Goal: Check status: Check status

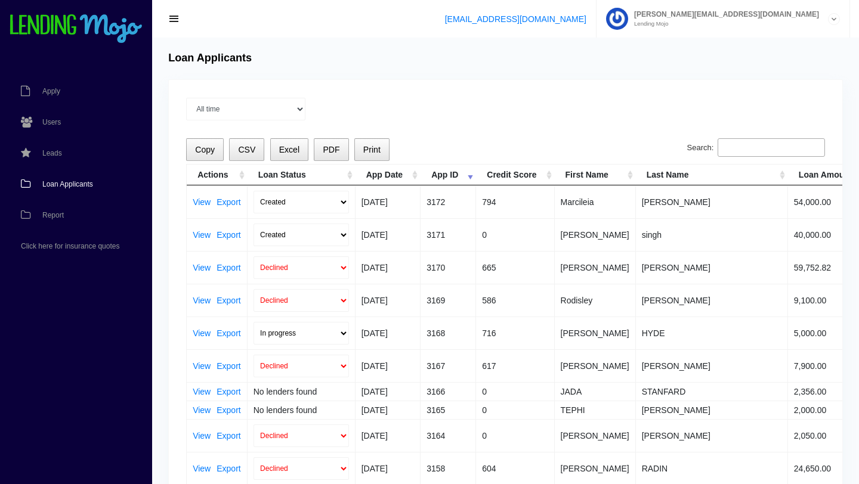
click at [73, 186] on span "Loan Applicants" at bounding box center [67, 184] width 51 height 7
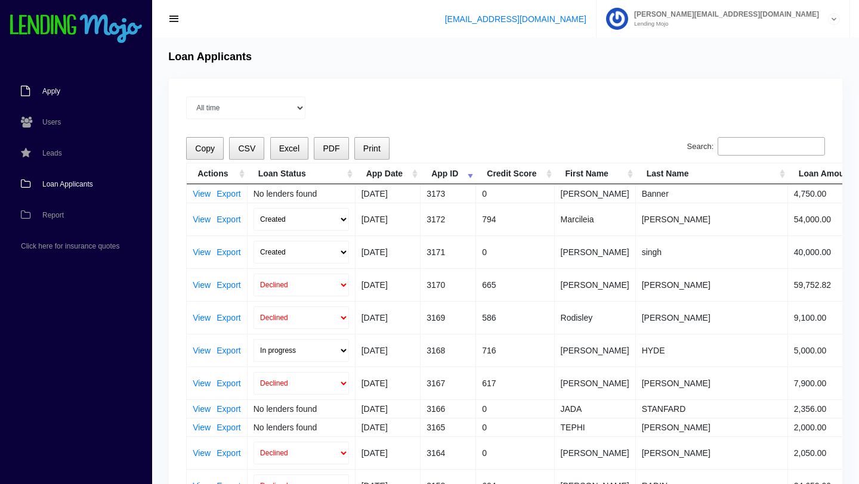
click at [55, 94] on span "Apply" at bounding box center [51, 91] width 18 height 7
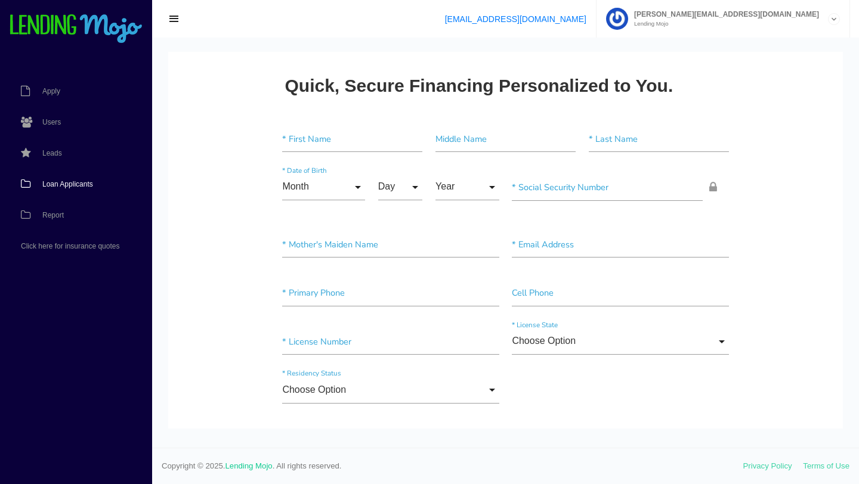
click at [63, 186] on span "Loan Applicants" at bounding box center [67, 184] width 51 height 7
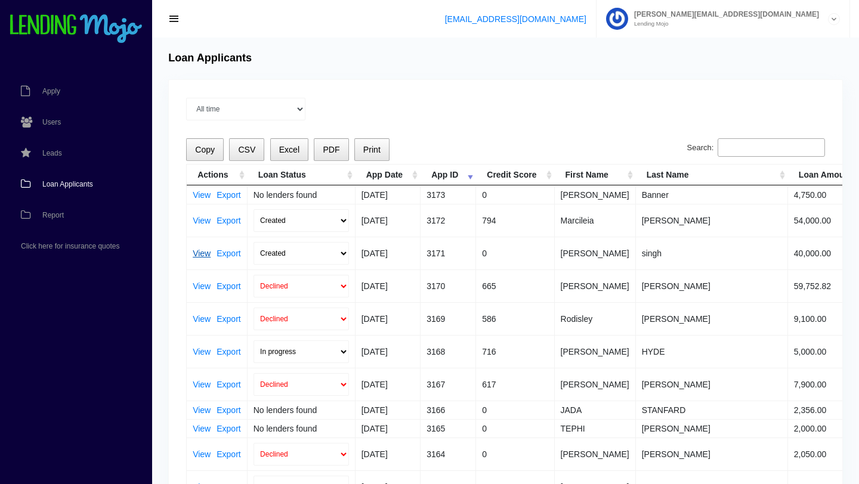
click at [203, 254] on link "View" at bounding box center [202, 253] width 18 height 8
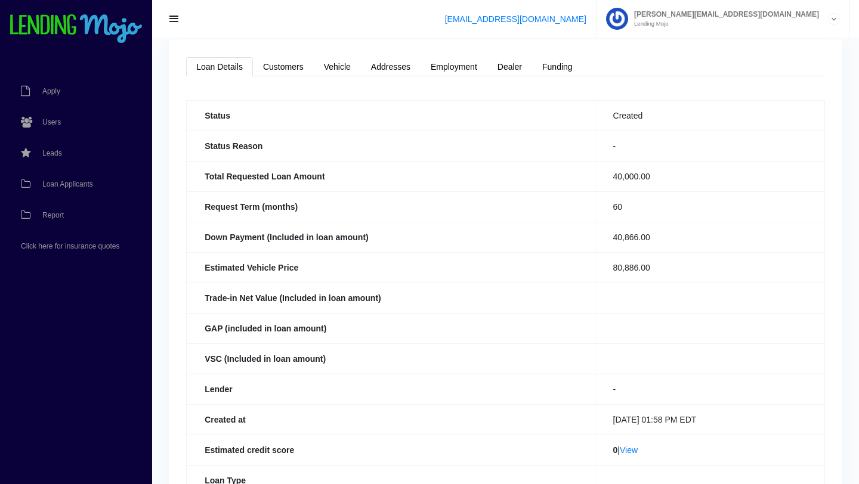
scroll to position [35, 0]
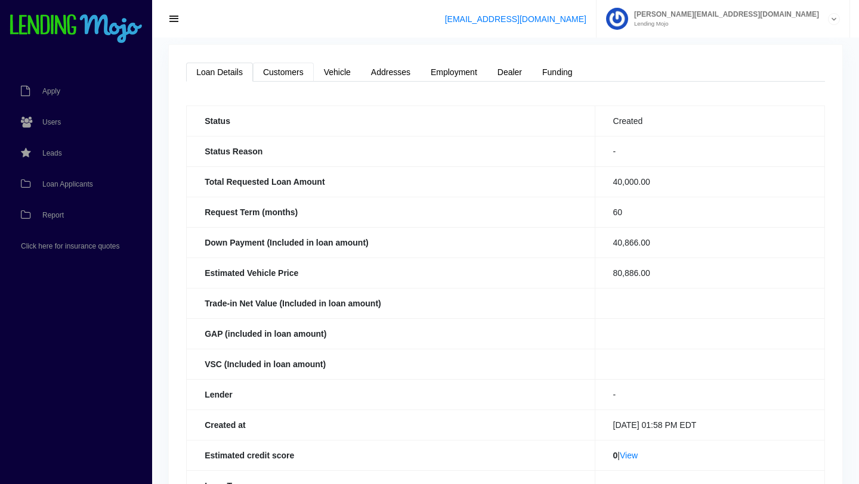
click at [281, 73] on link "Customers" at bounding box center [283, 72] width 61 height 19
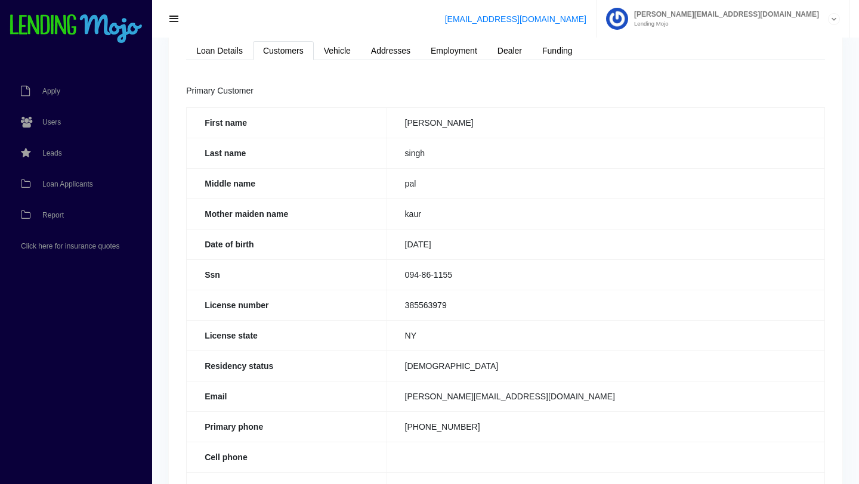
scroll to position [54, 0]
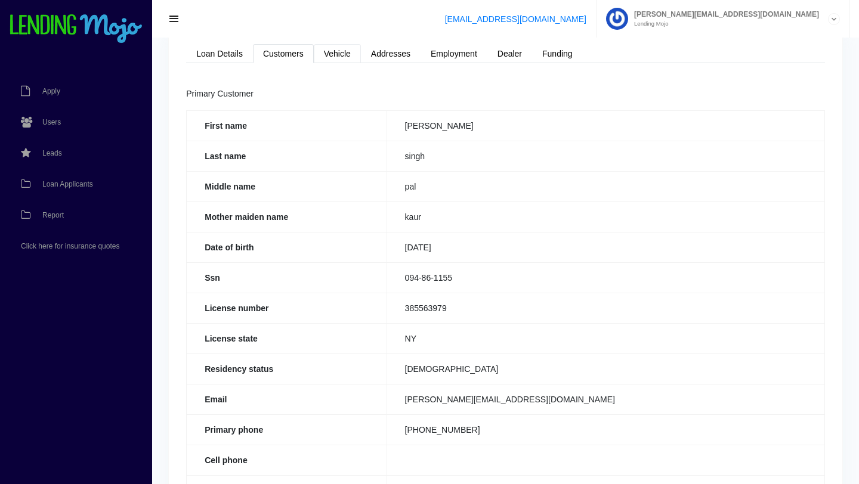
click at [344, 60] on link "Vehicle" at bounding box center [337, 53] width 47 height 19
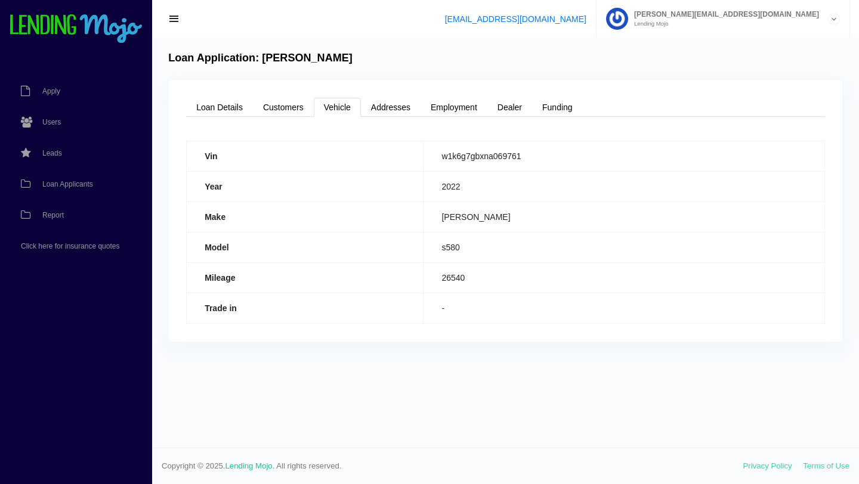
scroll to position [0, 0]
click at [397, 109] on link "Addresses" at bounding box center [391, 107] width 60 height 19
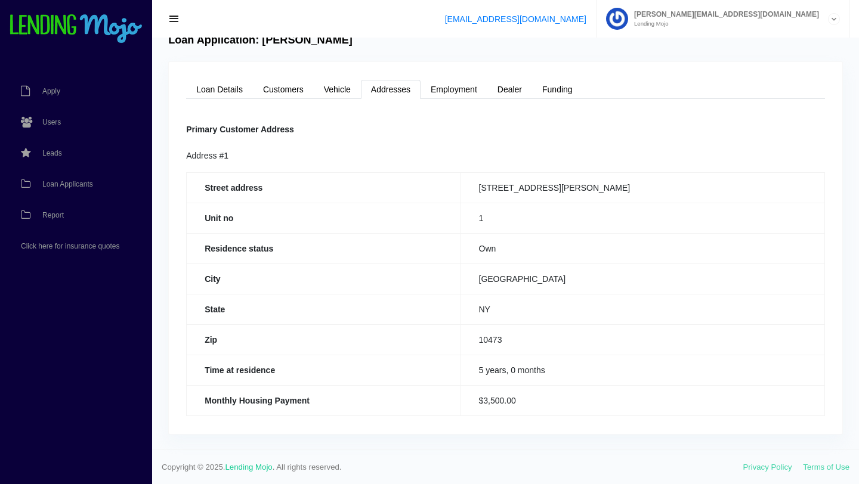
scroll to position [18, 0]
click at [447, 93] on link "Employment" at bounding box center [454, 88] width 67 height 19
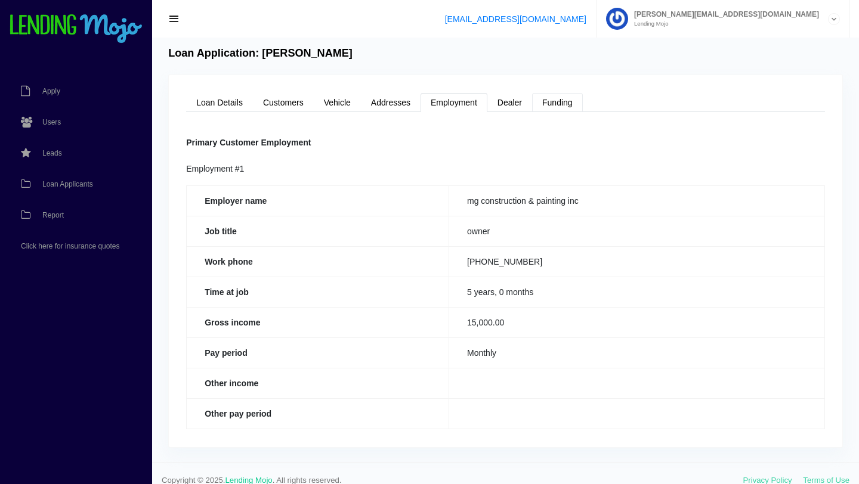
scroll to position [0, 0]
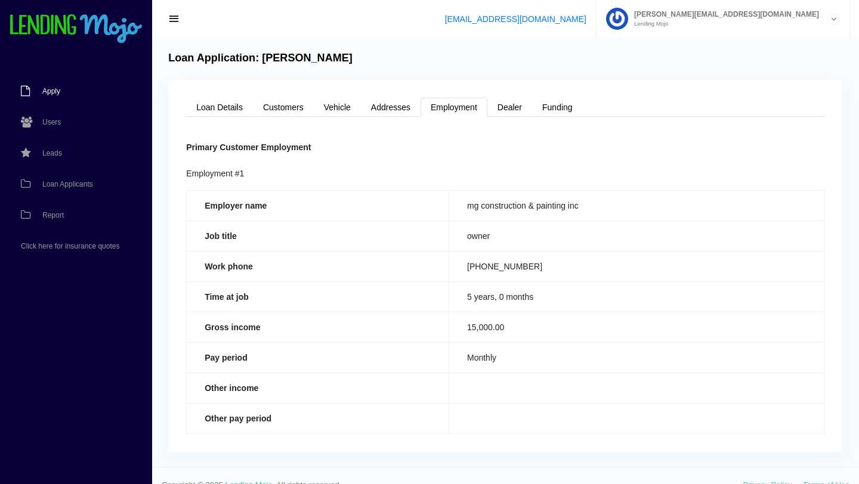
click at [57, 91] on span "Apply" at bounding box center [51, 91] width 18 height 7
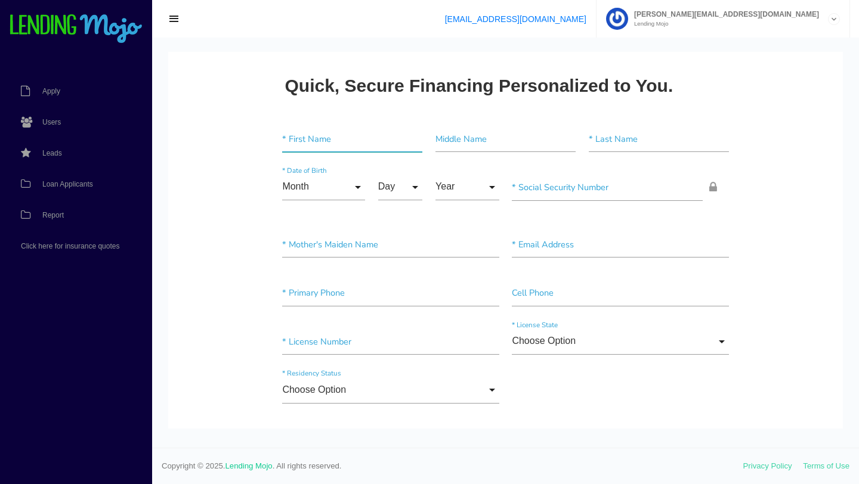
click at [317, 141] on input"] "text" at bounding box center [352, 139] width 140 height 27
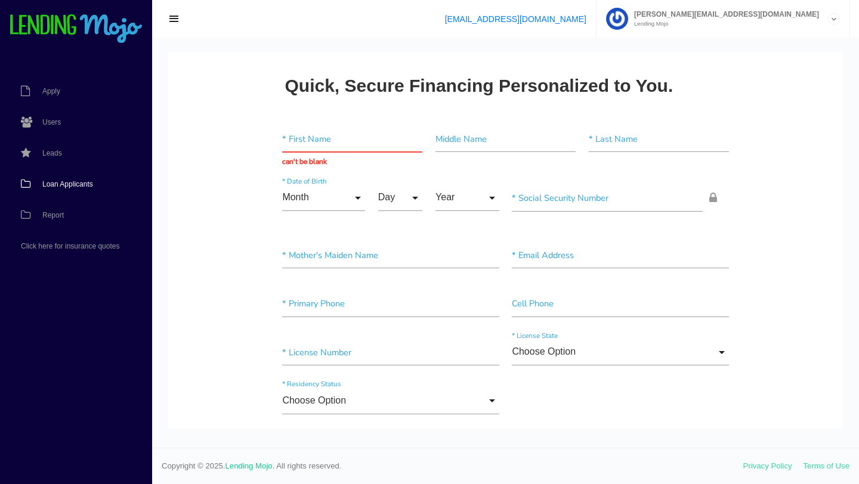
click at [69, 185] on span "Loan Applicants" at bounding box center [67, 184] width 51 height 7
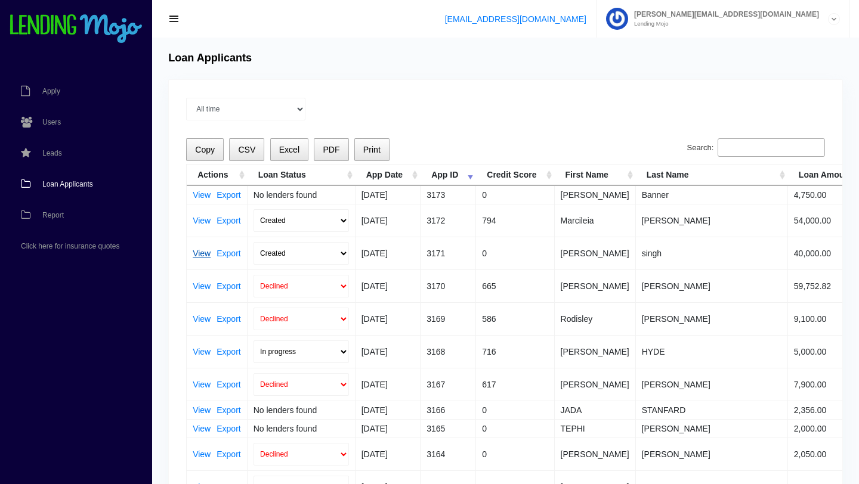
click at [202, 252] on link "View" at bounding box center [202, 253] width 18 height 8
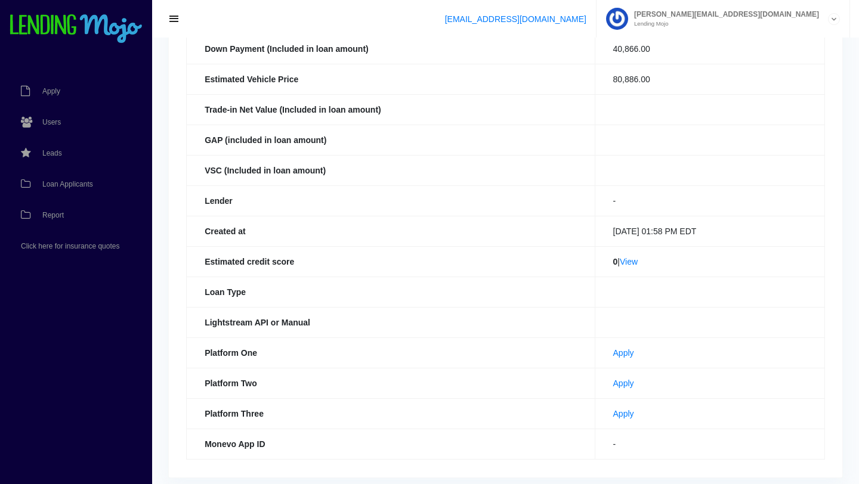
scroll to position [273, 0]
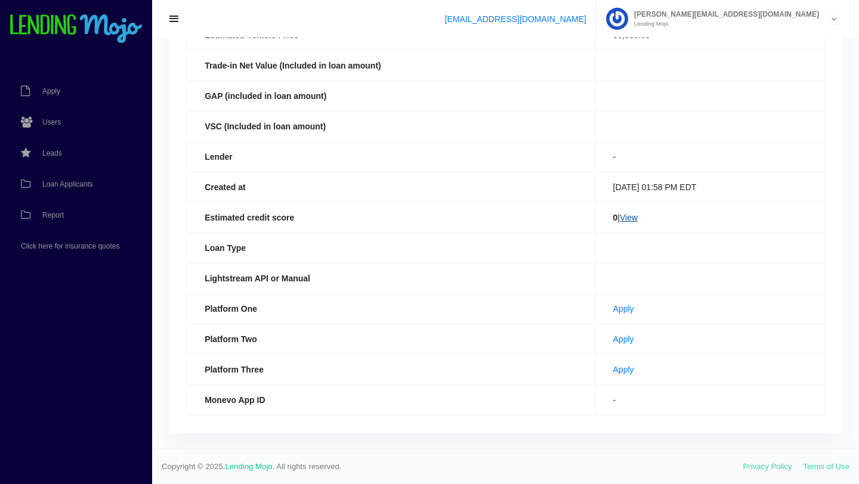
click at [626, 217] on link "View" at bounding box center [629, 218] width 18 height 10
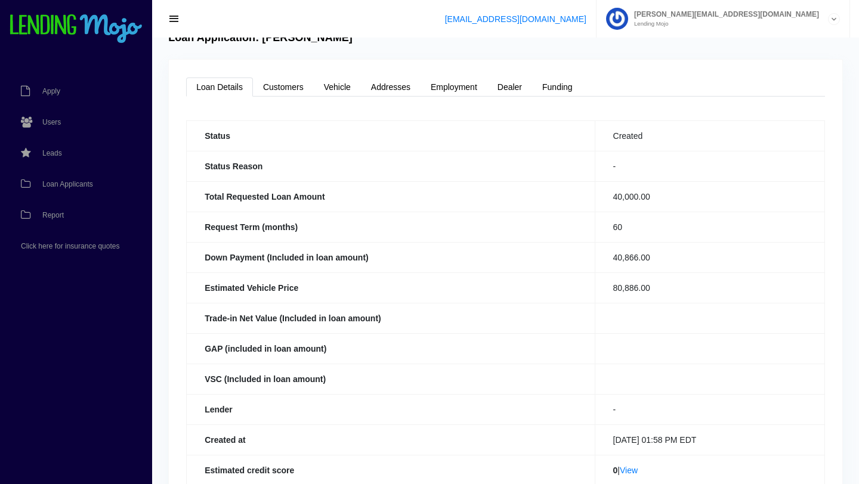
scroll to position [0, 0]
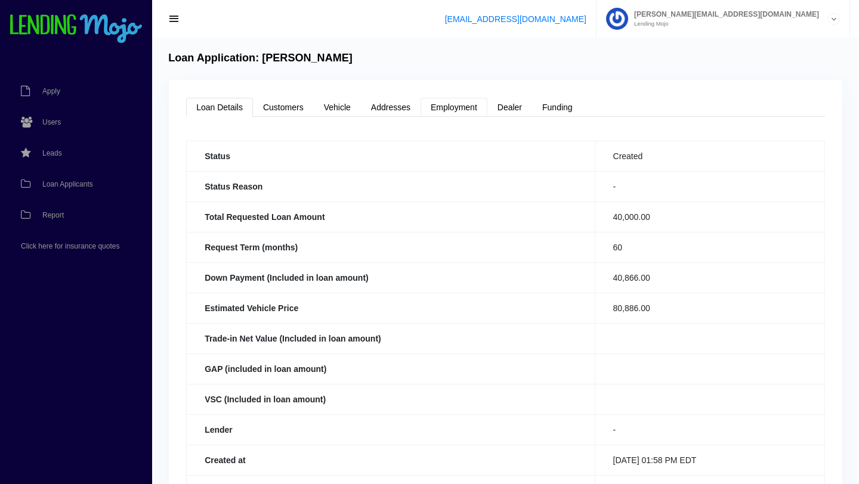
click at [456, 111] on link "Employment" at bounding box center [454, 107] width 67 height 19
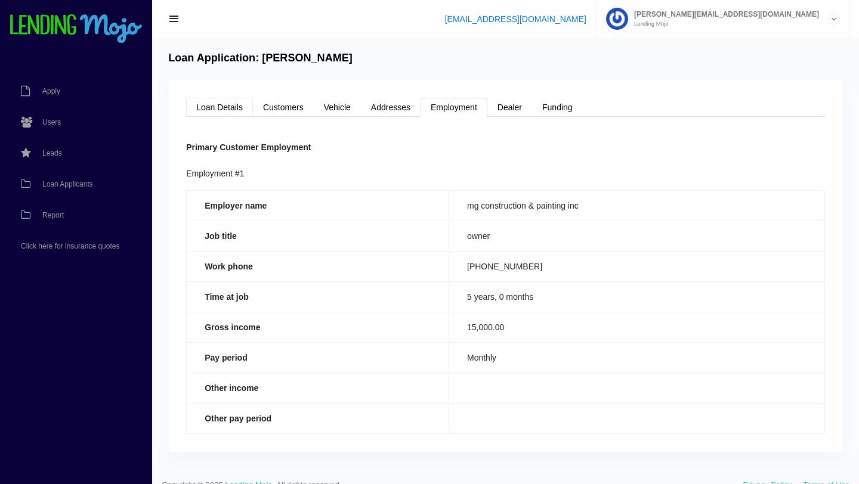
click at [209, 110] on link "Loan Details" at bounding box center [219, 107] width 67 height 19
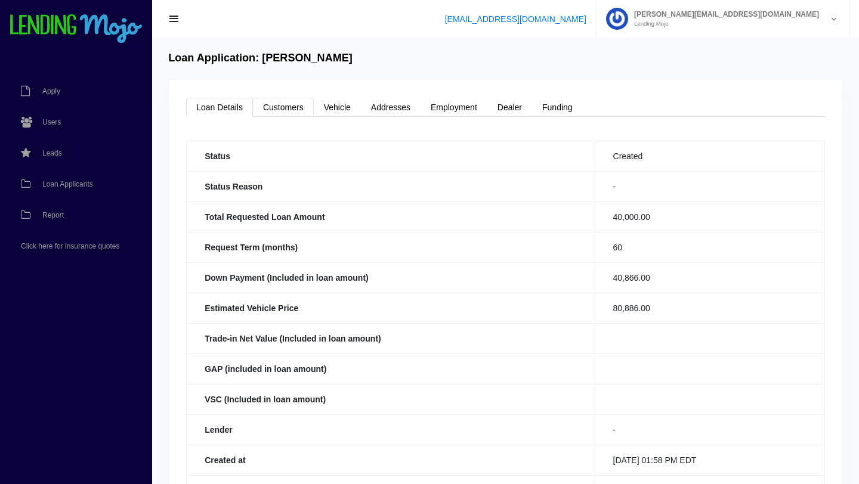
click at [289, 106] on link "Customers" at bounding box center [283, 107] width 61 height 19
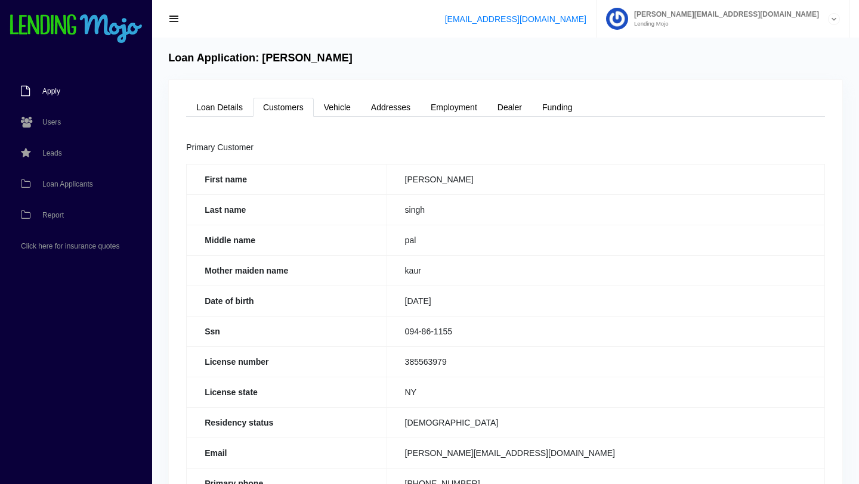
click at [55, 97] on link "Apply" at bounding box center [70, 91] width 140 height 31
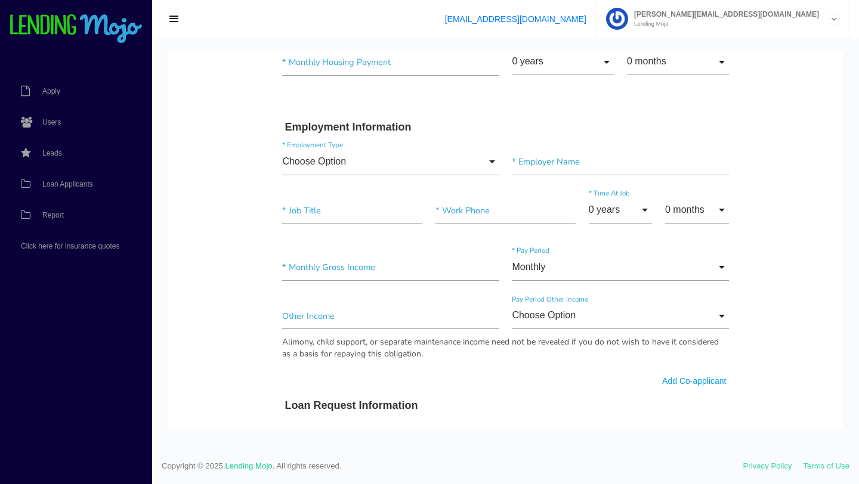
scroll to position [519, 0]
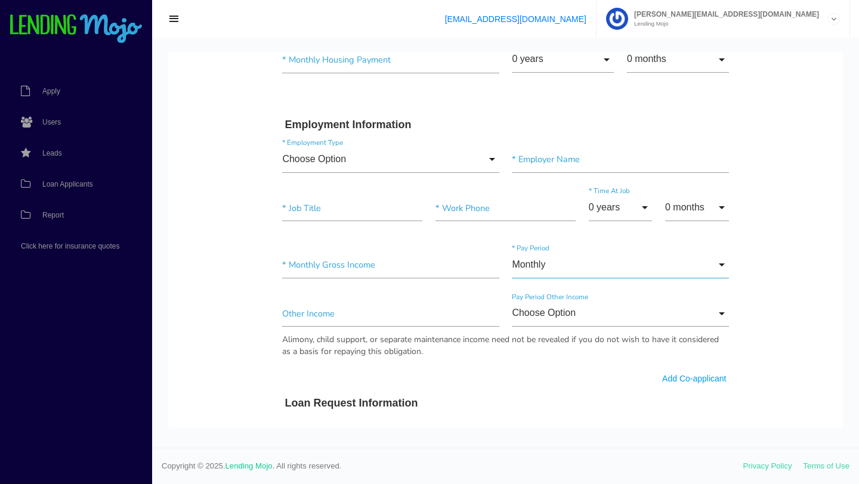
click at [722, 268] on input "Monthly" at bounding box center [620, 265] width 217 height 27
click at [722, 268] on span "Monthly" at bounding box center [620, 267] width 217 height 30
click at [65, 182] on span "Loan Applicants" at bounding box center [67, 184] width 51 height 7
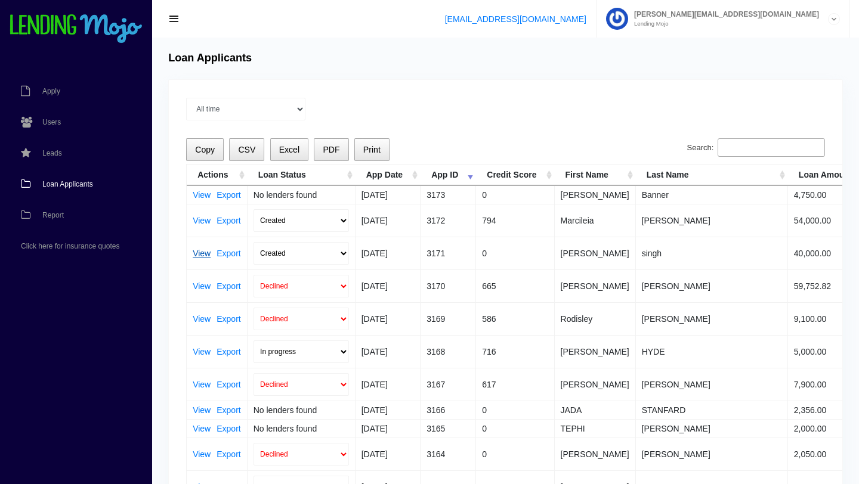
click at [193, 253] on link "View" at bounding box center [202, 253] width 18 height 8
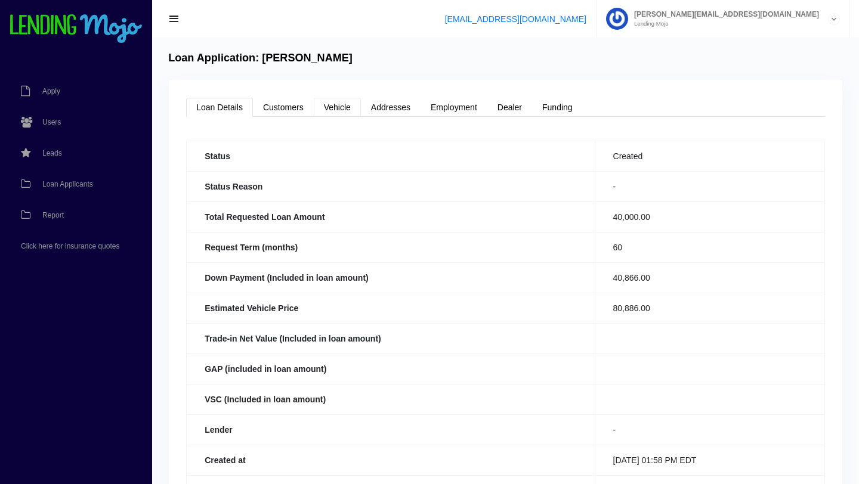
click at [344, 110] on link "Vehicle" at bounding box center [337, 107] width 47 height 19
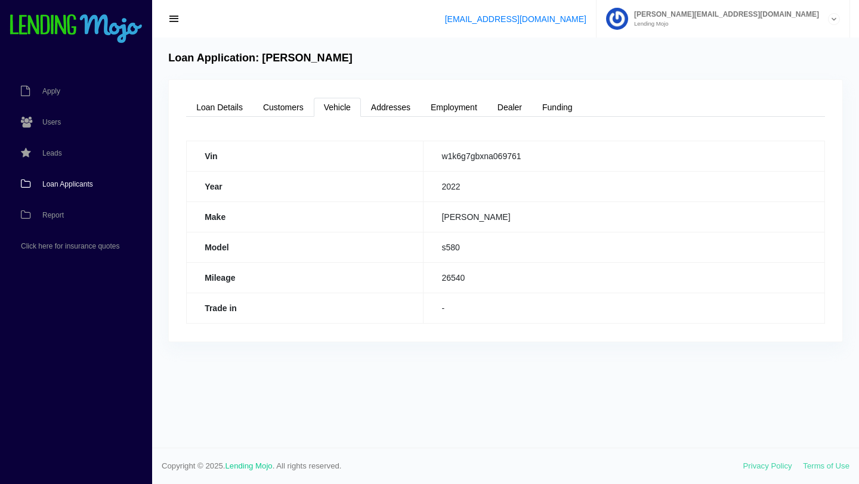
click at [57, 186] on span "Loan Applicants" at bounding box center [67, 184] width 51 height 7
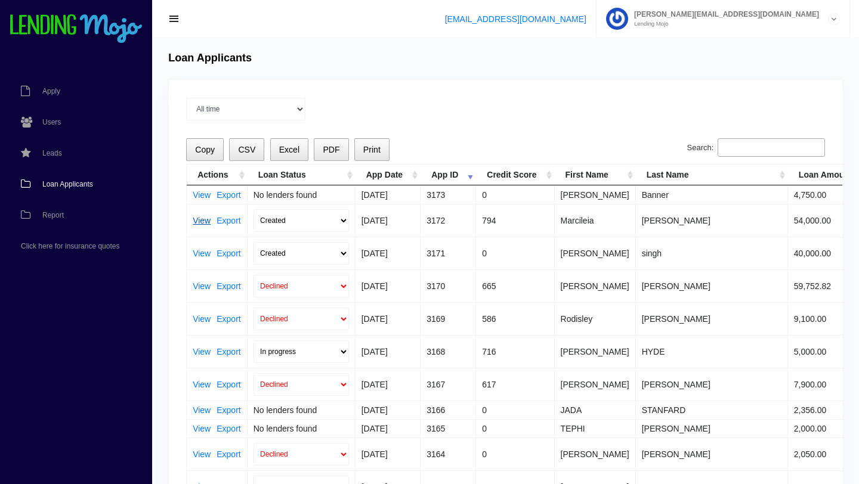
click at [200, 221] on link "View" at bounding box center [202, 221] width 18 height 8
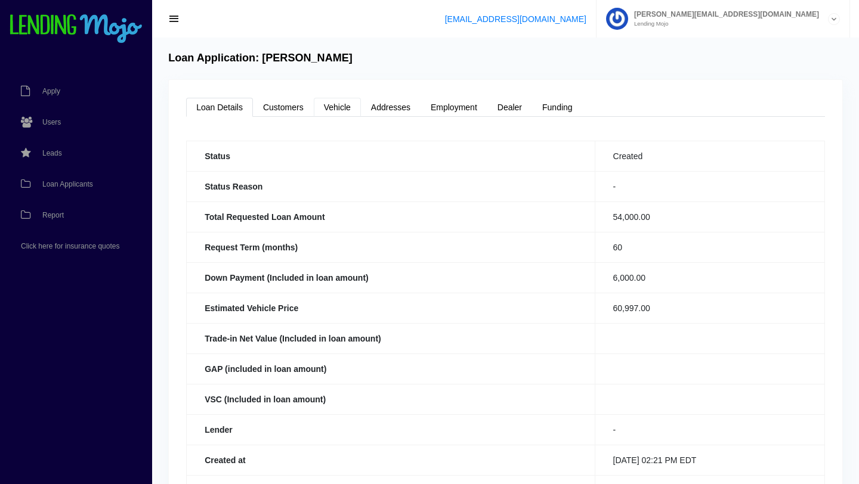
click at [338, 106] on link "Vehicle" at bounding box center [337, 107] width 47 height 19
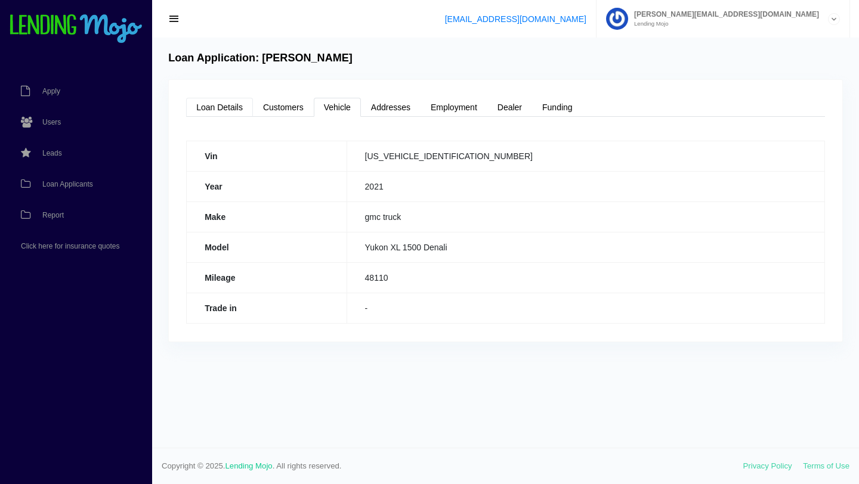
click at [225, 109] on link "Loan Details" at bounding box center [219, 107] width 67 height 19
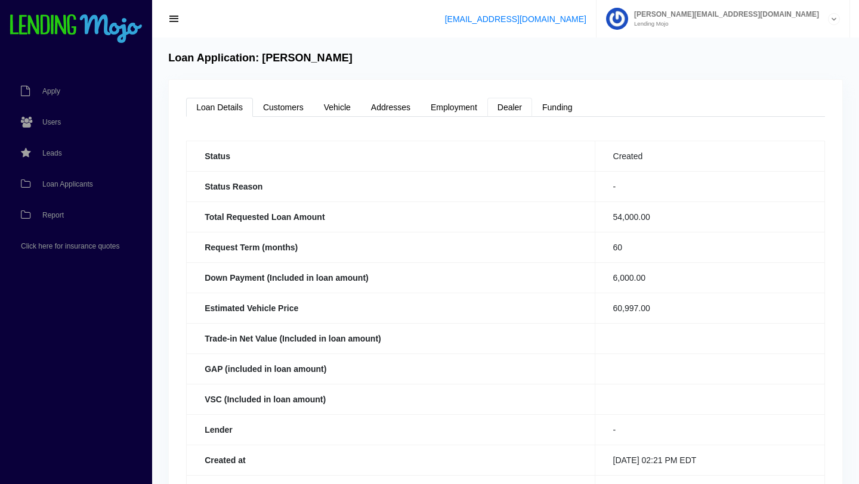
click at [518, 109] on link "Dealer" at bounding box center [509, 107] width 45 height 19
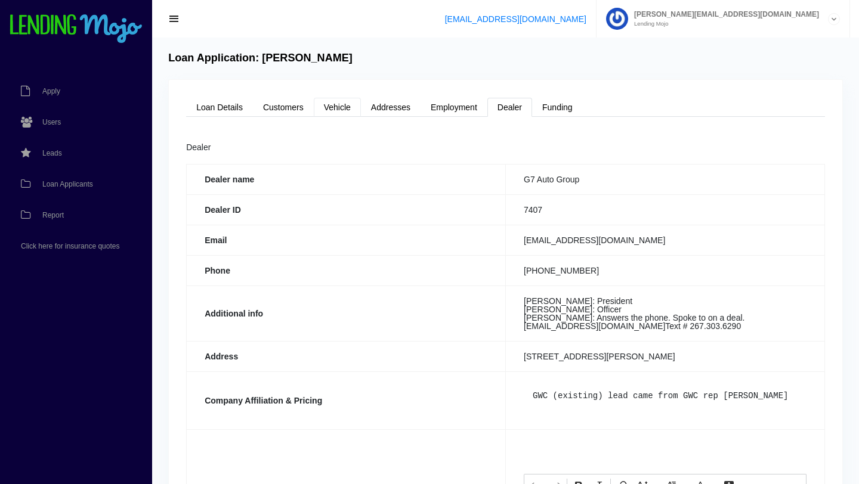
click at [320, 107] on link "Vehicle" at bounding box center [337, 107] width 47 height 19
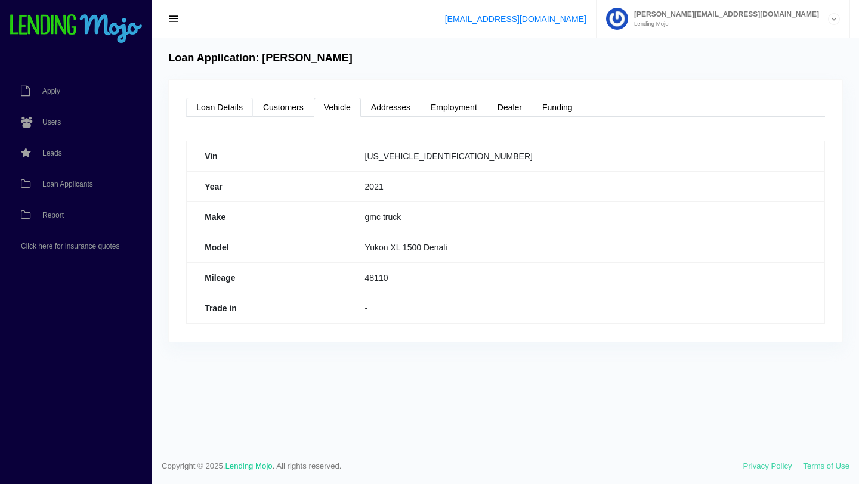
click at [220, 109] on link "Loan Details" at bounding box center [219, 107] width 67 height 19
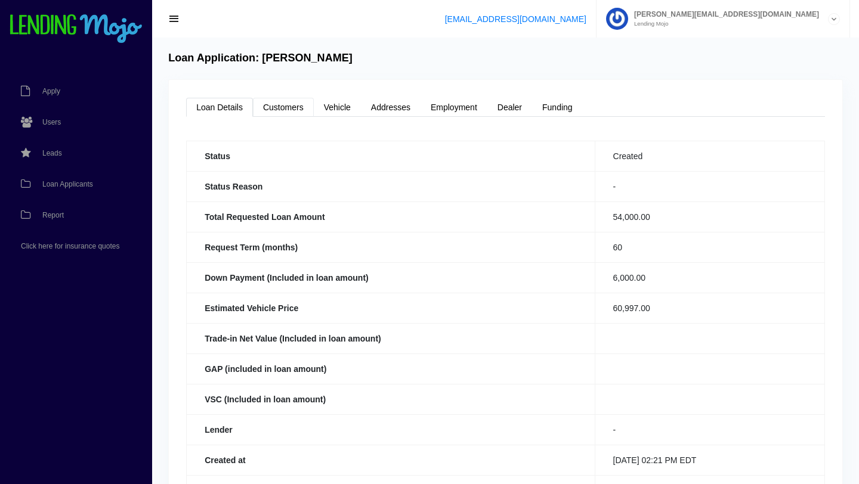
click at [285, 100] on link "Customers" at bounding box center [283, 107] width 61 height 19
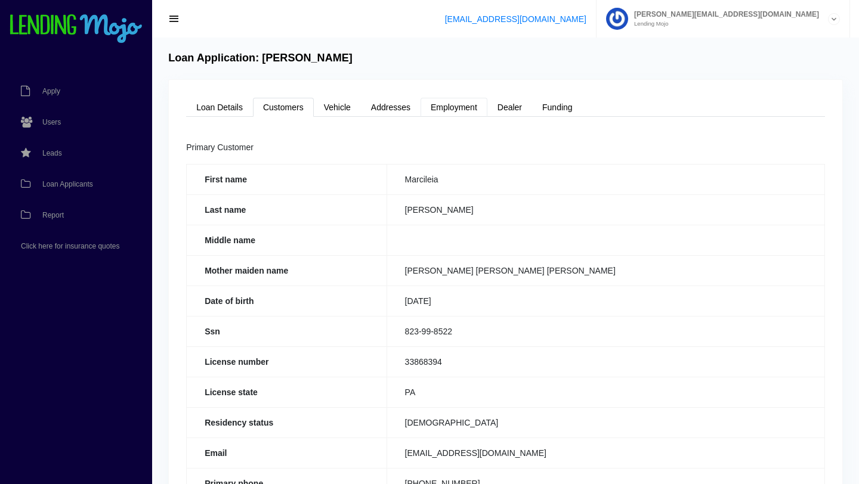
click at [460, 114] on link "Employment" at bounding box center [454, 107] width 67 height 19
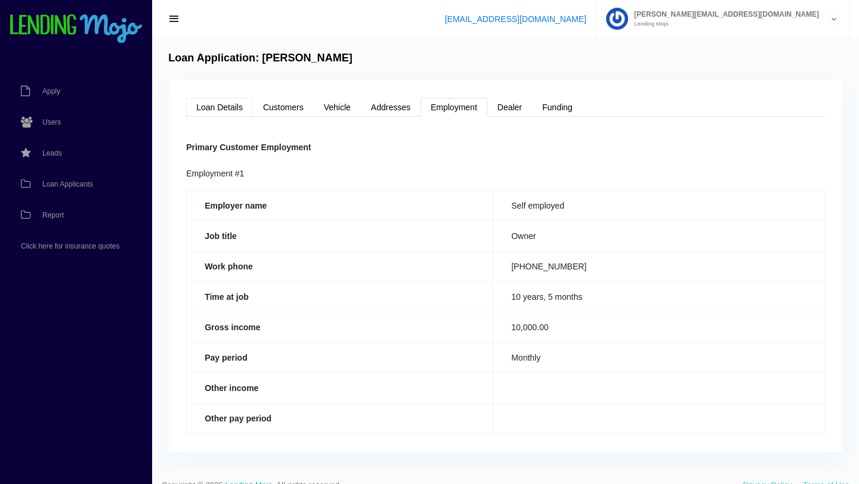
click at [221, 108] on link "Loan Details" at bounding box center [219, 107] width 67 height 19
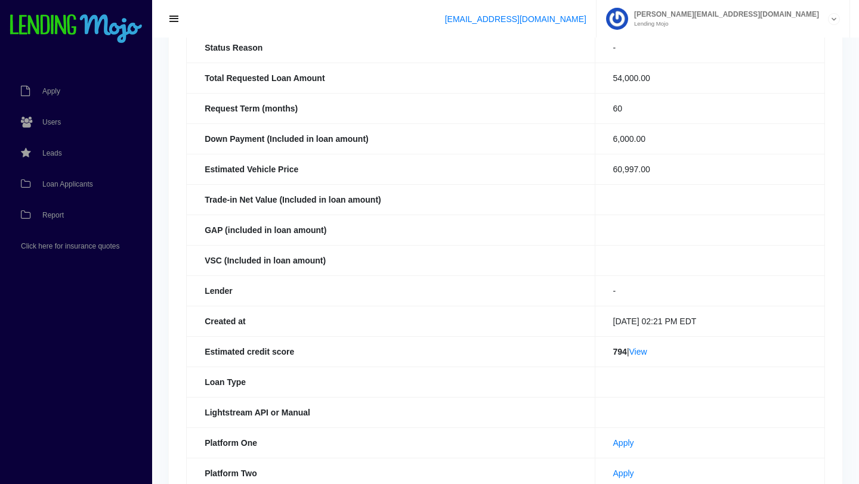
scroll to position [153, 0]
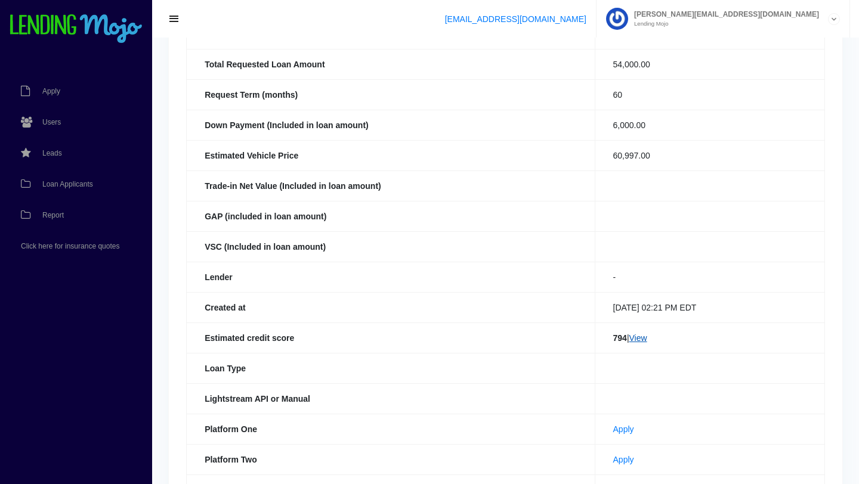
click at [633, 339] on link "View" at bounding box center [638, 338] width 18 height 10
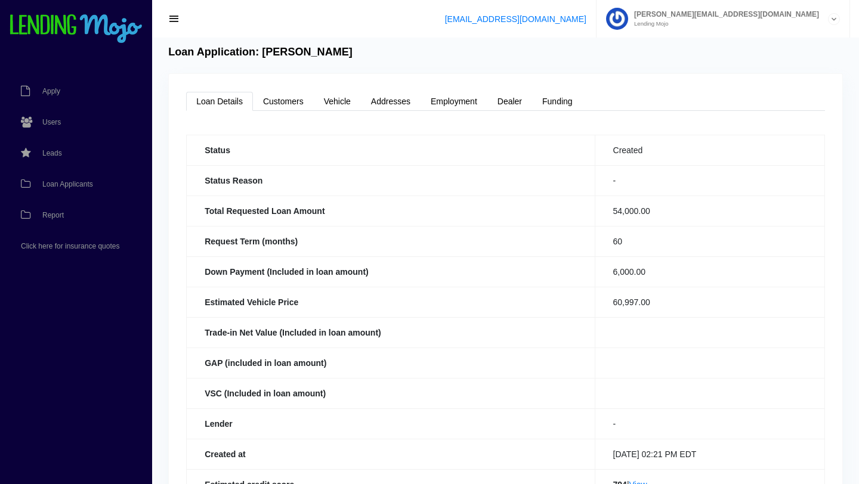
scroll to position [0, 0]
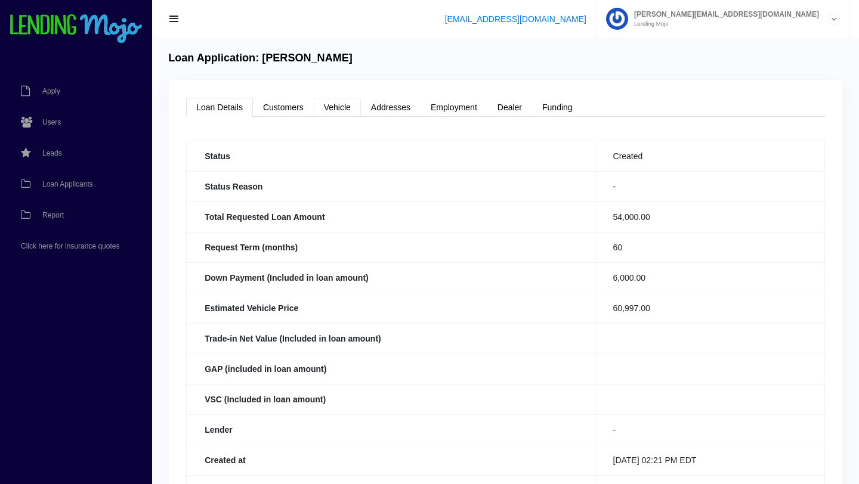
click at [337, 106] on link "Vehicle" at bounding box center [337, 107] width 47 height 19
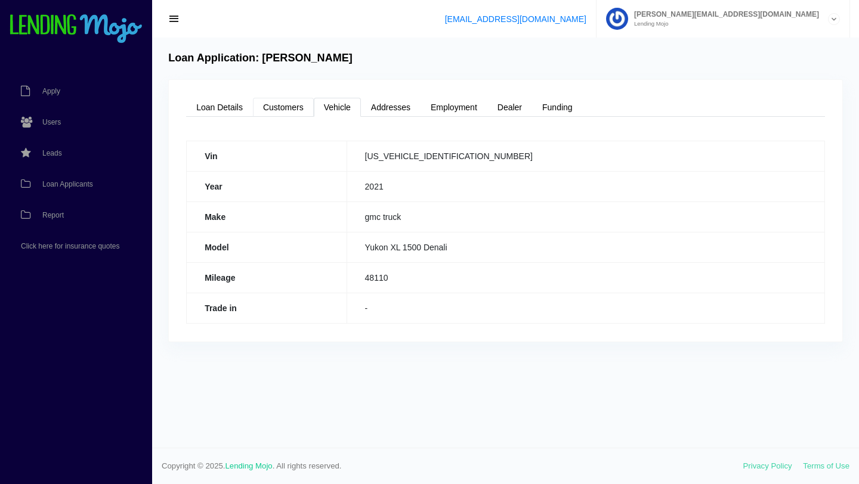
click at [289, 110] on link "Customers" at bounding box center [283, 107] width 61 height 19
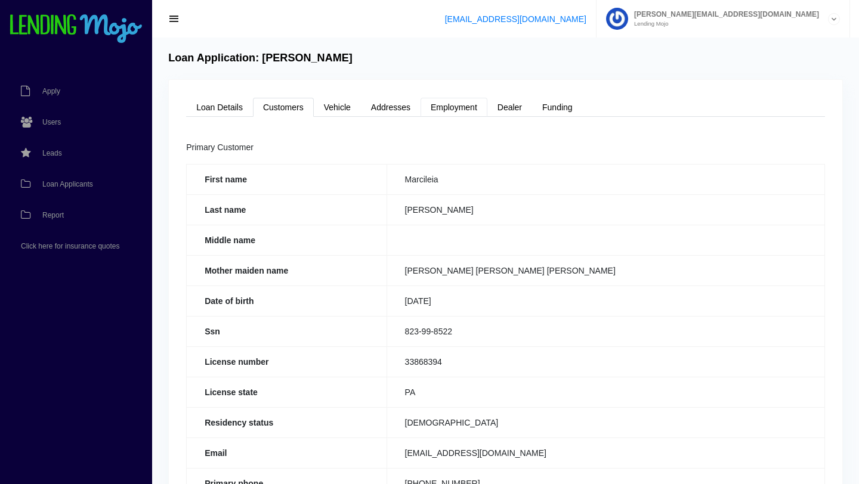
click at [452, 105] on link "Employment" at bounding box center [454, 107] width 67 height 19
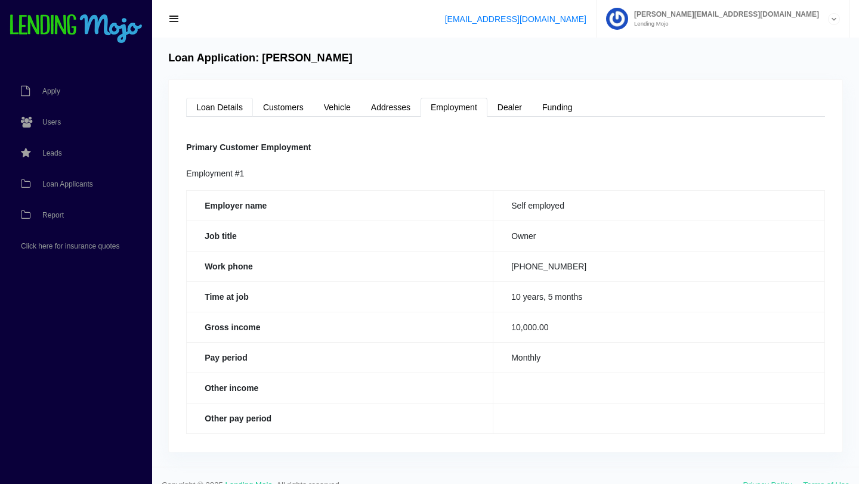
click at [227, 109] on link "Loan Details" at bounding box center [219, 107] width 67 height 19
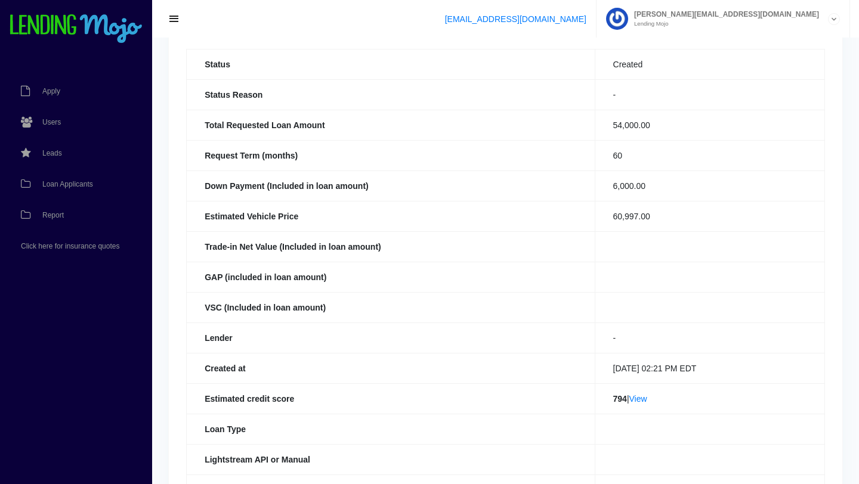
scroll to position [134, 0]
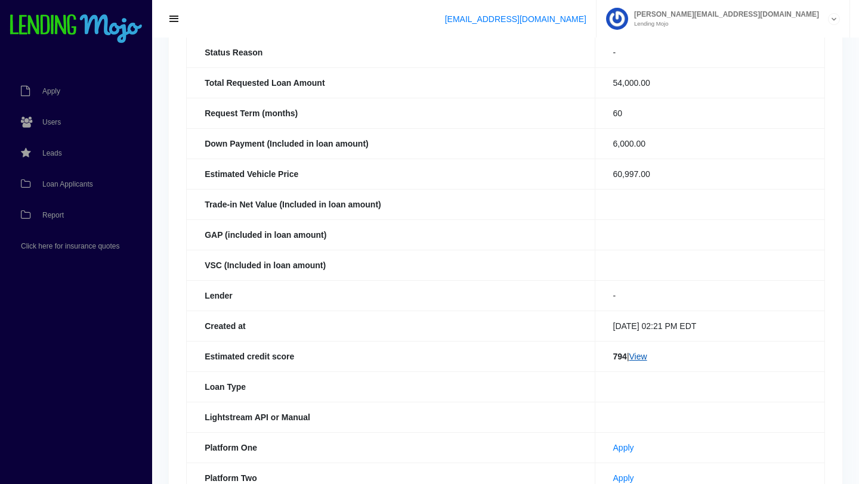
click at [633, 358] on link "View" at bounding box center [638, 357] width 18 height 10
click at [64, 186] on span "Loan Applicants" at bounding box center [67, 184] width 51 height 7
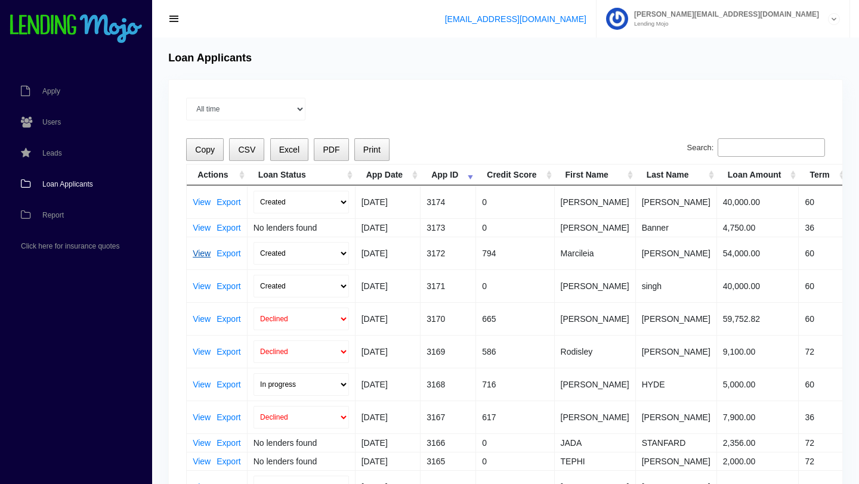
click at [200, 254] on link "View" at bounding box center [202, 253] width 18 height 8
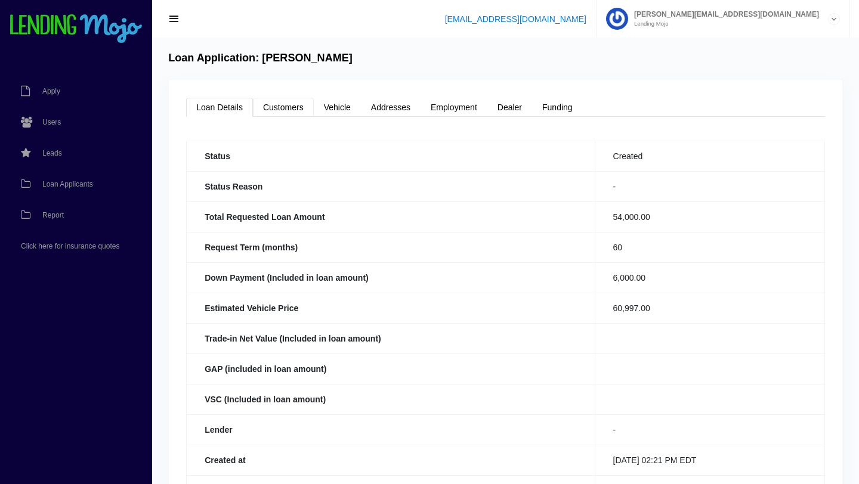
click at [282, 112] on link "Customers" at bounding box center [283, 107] width 61 height 19
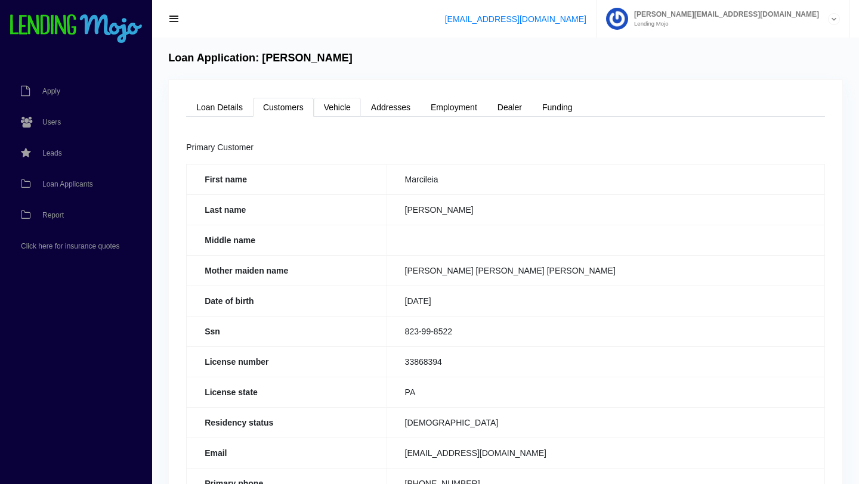
click at [337, 107] on link "Vehicle" at bounding box center [337, 107] width 47 height 19
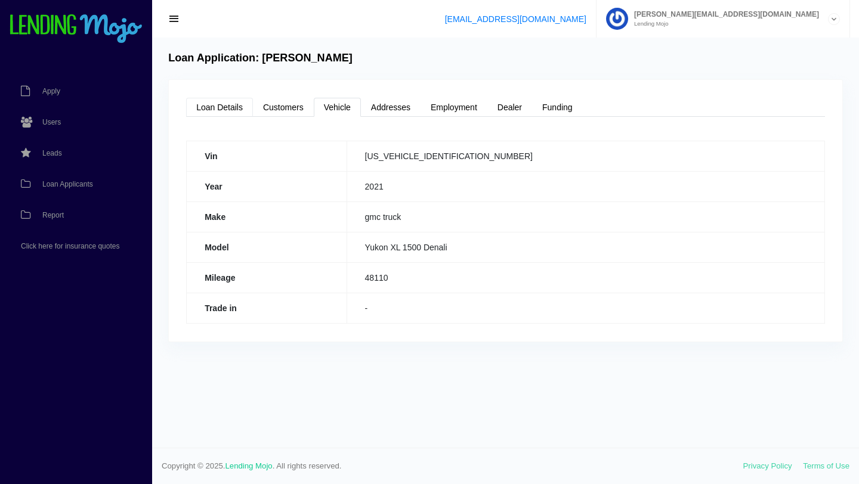
click at [227, 107] on link "Loan Details" at bounding box center [219, 107] width 67 height 19
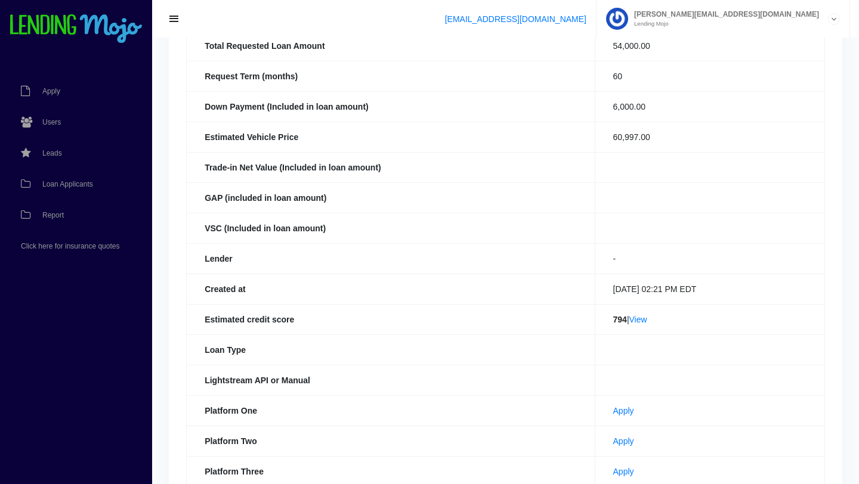
scroll to position [177, 0]
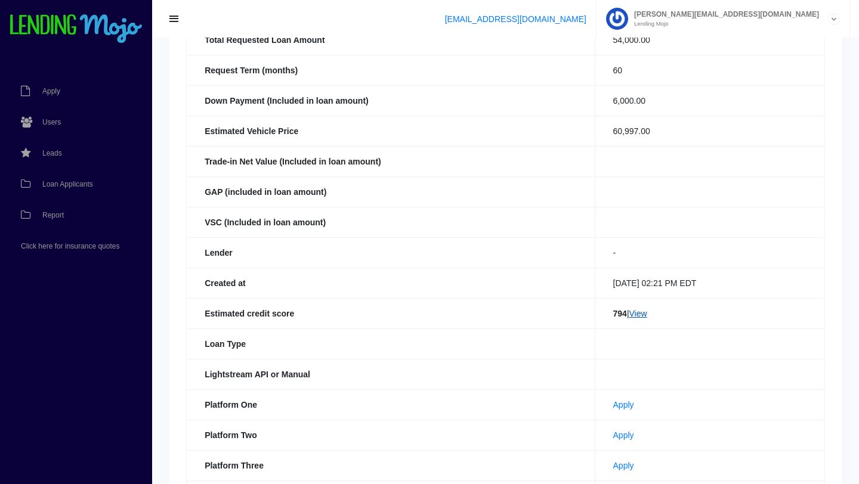
click at [634, 315] on link "View" at bounding box center [638, 314] width 18 height 10
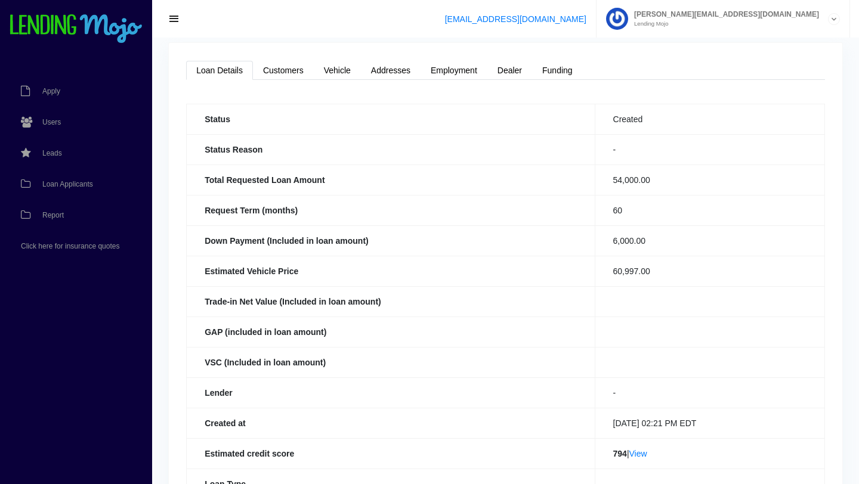
scroll to position [0, 0]
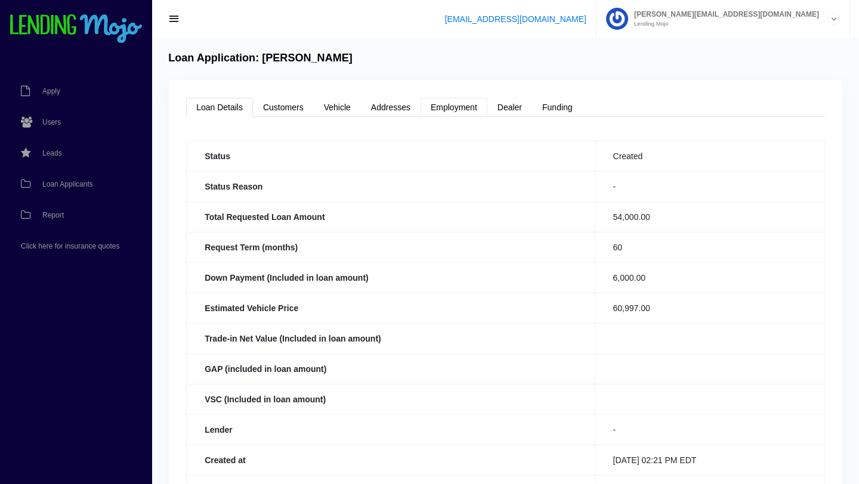
click at [451, 113] on link "Employment" at bounding box center [454, 107] width 67 height 19
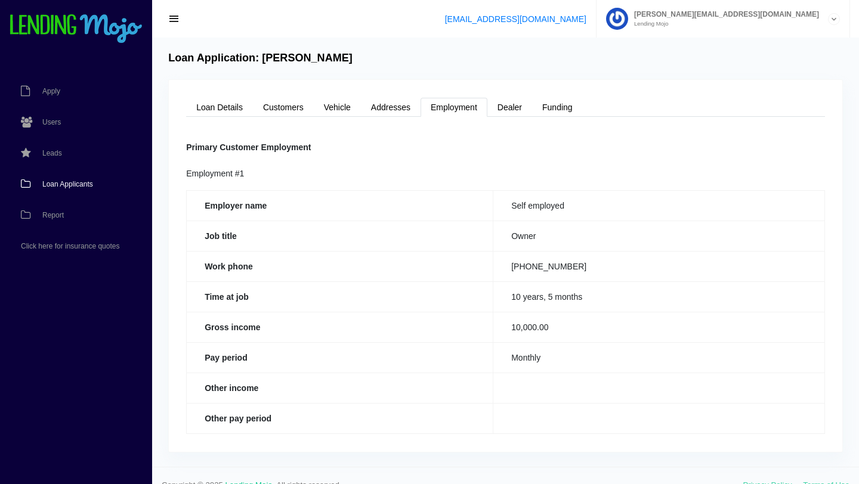
click at [79, 183] on span "Loan Applicants" at bounding box center [67, 184] width 51 height 7
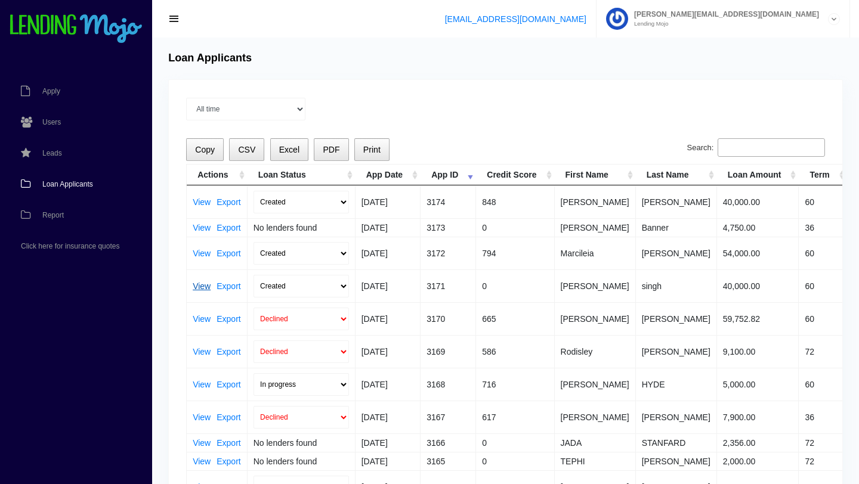
click at [205, 287] on link "View" at bounding box center [202, 286] width 18 height 8
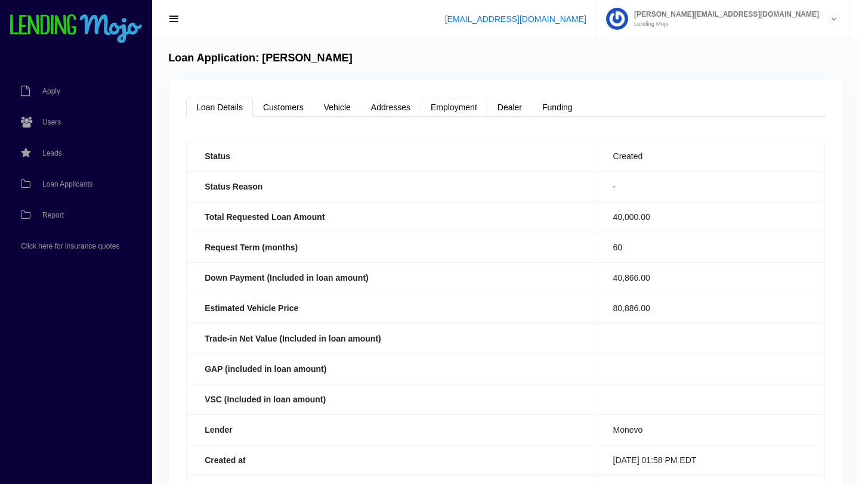
click at [450, 109] on link "Employment" at bounding box center [454, 107] width 67 height 19
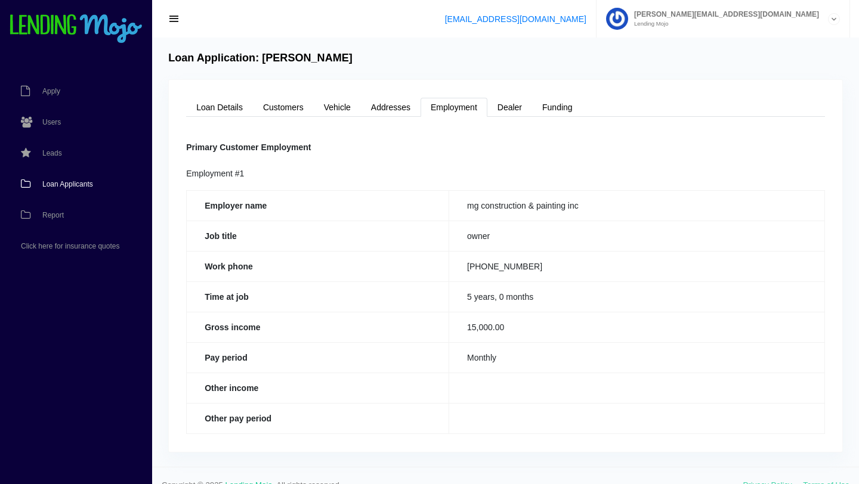
click at [76, 183] on span "Loan Applicants" at bounding box center [67, 184] width 51 height 7
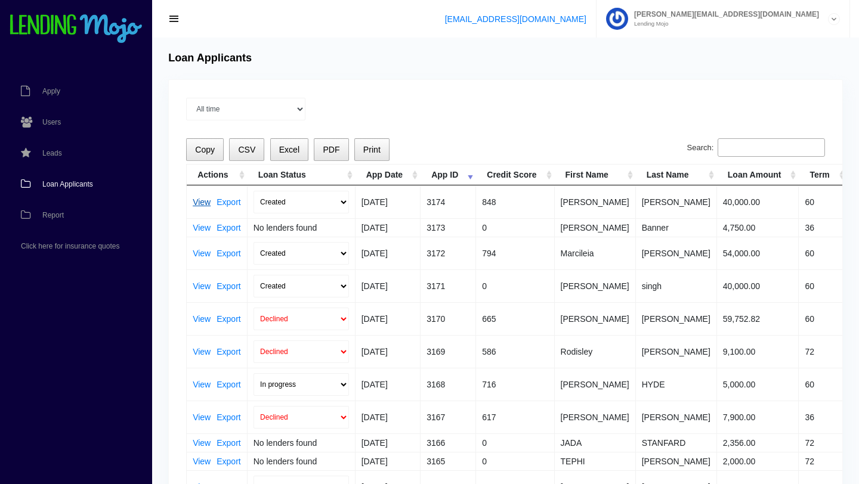
click at [200, 202] on link "View" at bounding box center [202, 202] width 18 height 8
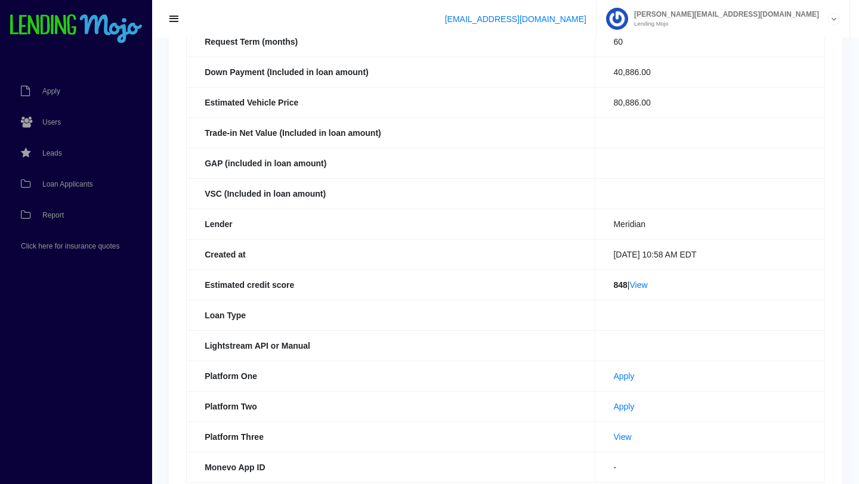
scroll to position [213, 0]
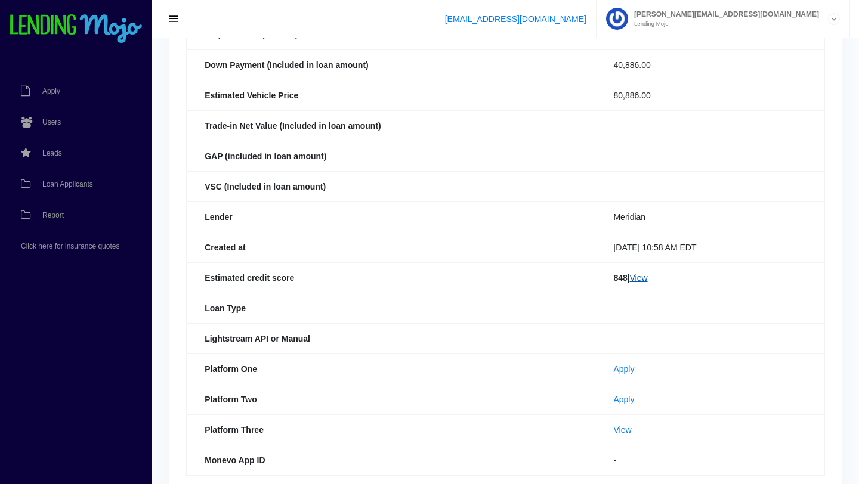
click at [634, 280] on link "View" at bounding box center [638, 278] width 18 height 10
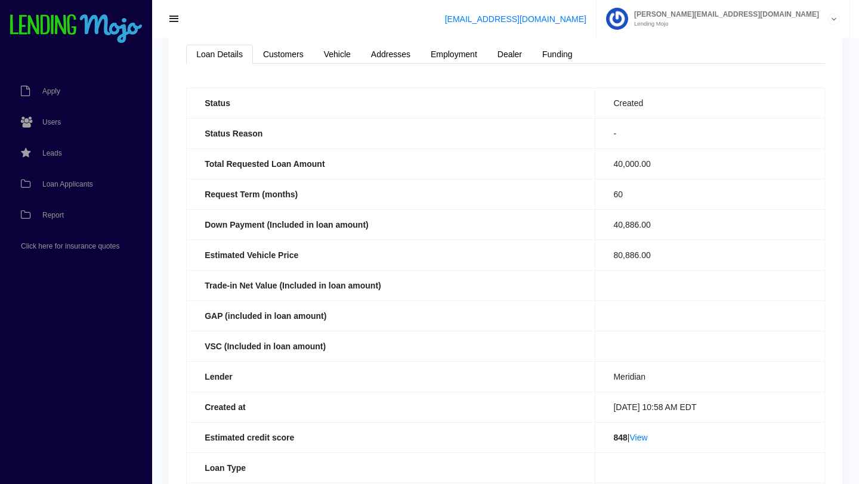
scroll to position [20, 0]
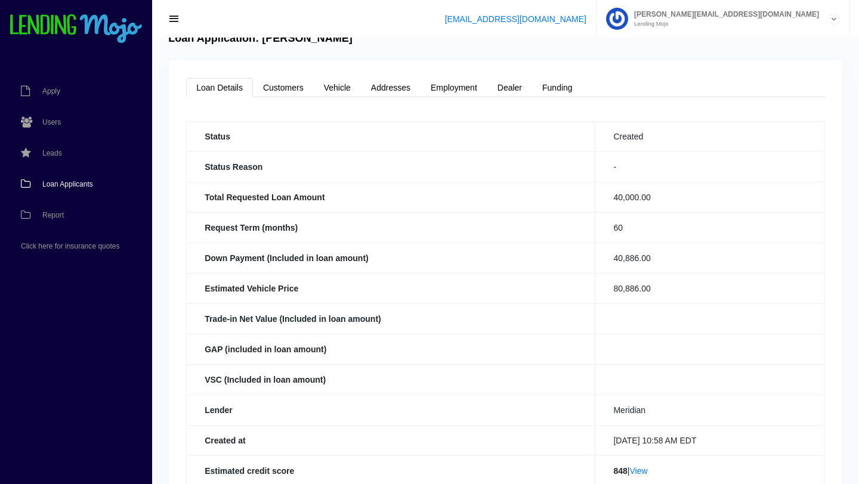
click at [75, 186] on span "Loan Applicants" at bounding box center [67, 184] width 51 height 7
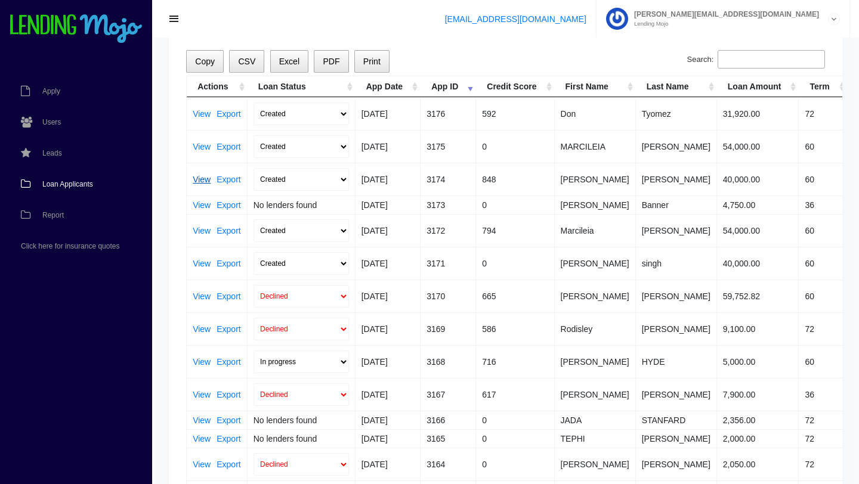
click at [204, 178] on link "View" at bounding box center [202, 179] width 18 height 8
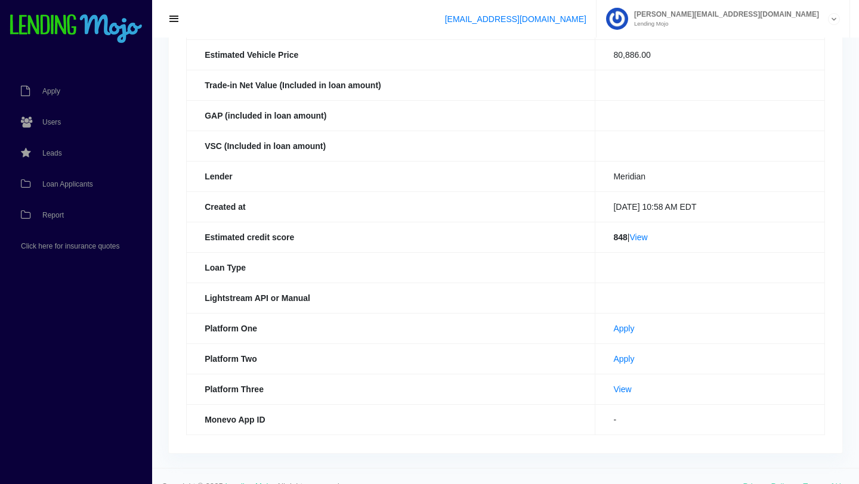
scroll to position [257, 0]
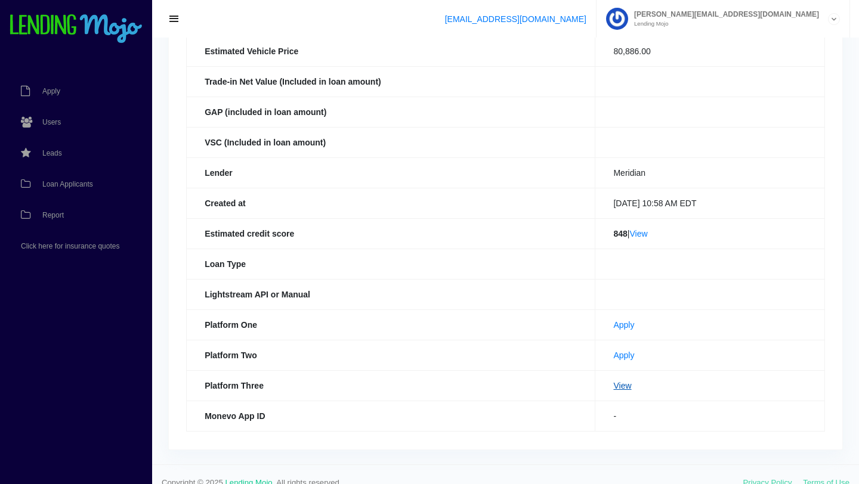
click at [613, 385] on link "View" at bounding box center [622, 386] width 18 height 10
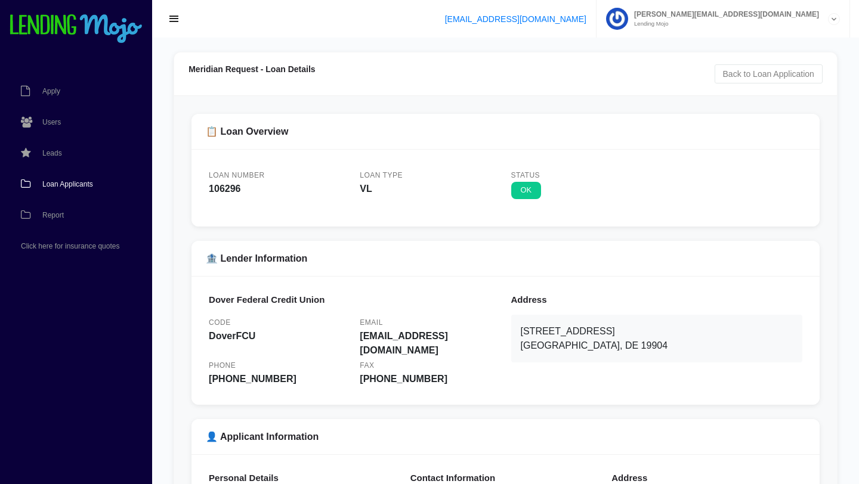
click at [68, 181] on span "Loan Applicants" at bounding box center [67, 184] width 51 height 7
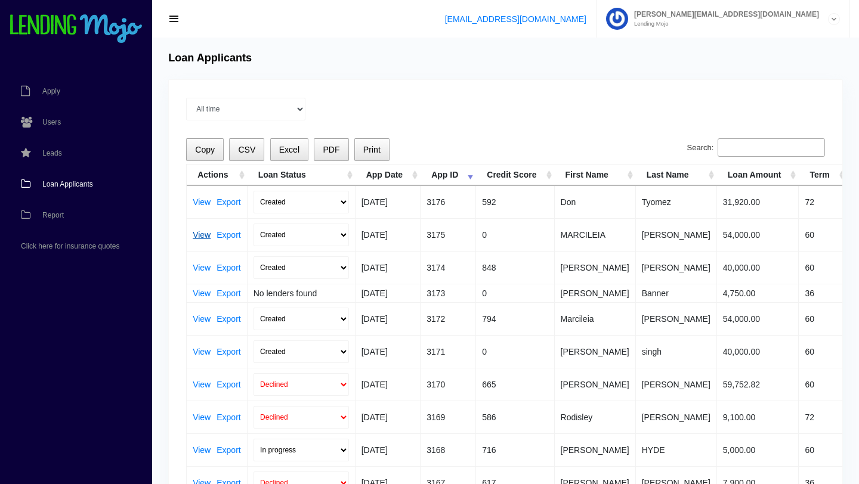
click at [197, 236] on link "View" at bounding box center [202, 235] width 18 height 8
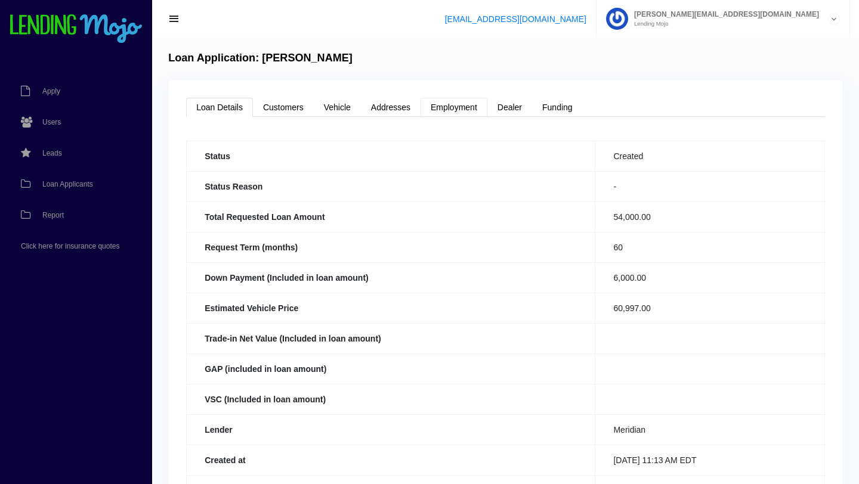
click at [451, 112] on link "Employment" at bounding box center [454, 107] width 67 height 19
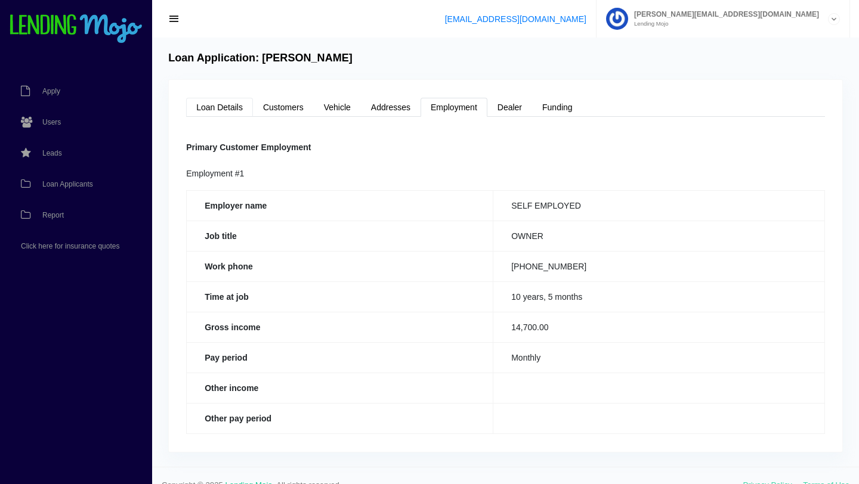
click at [222, 103] on link "Loan Details" at bounding box center [219, 107] width 67 height 19
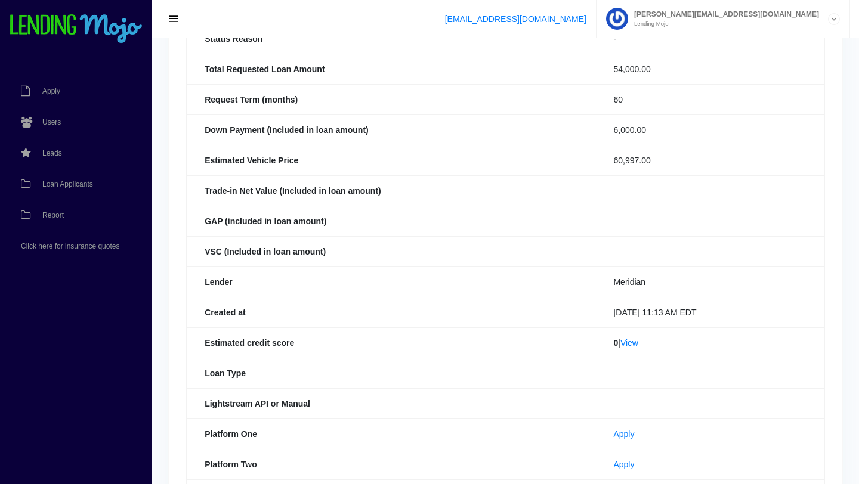
scroll to position [149, 0]
click at [627, 343] on link "View" at bounding box center [629, 342] width 18 height 10
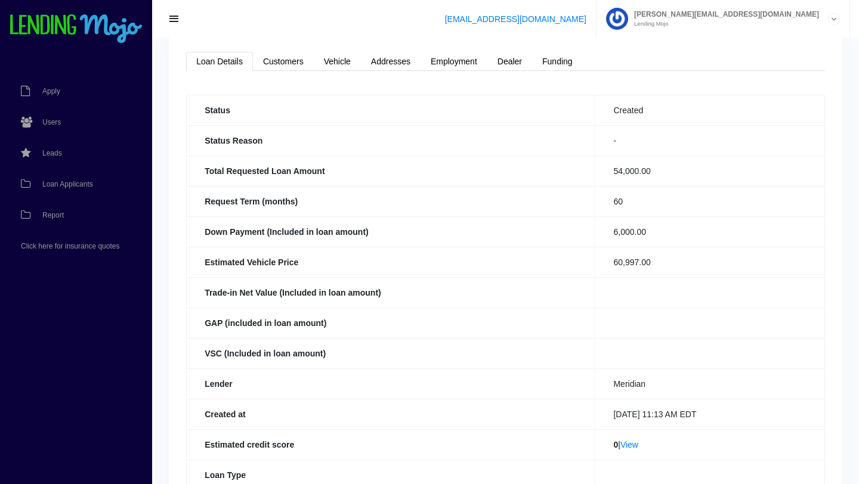
scroll to position [0, 0]
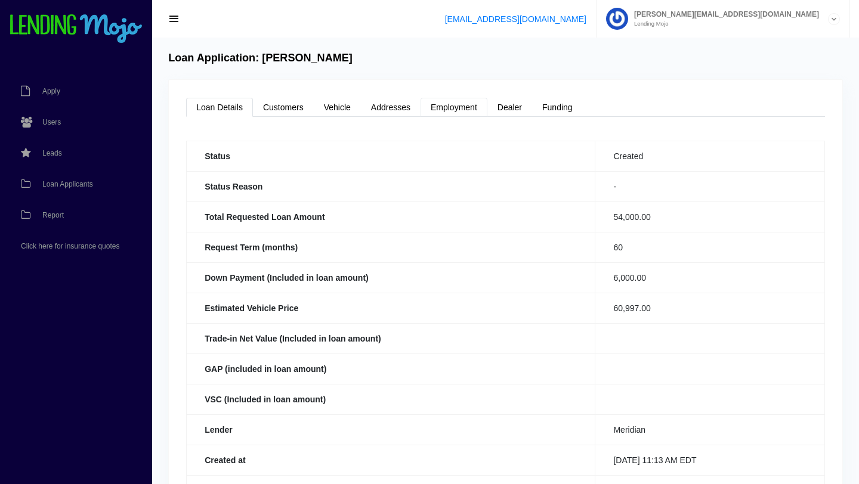
click at [454, 109] on link "Employment" at bounding box center [454, 107] width 67 height 19
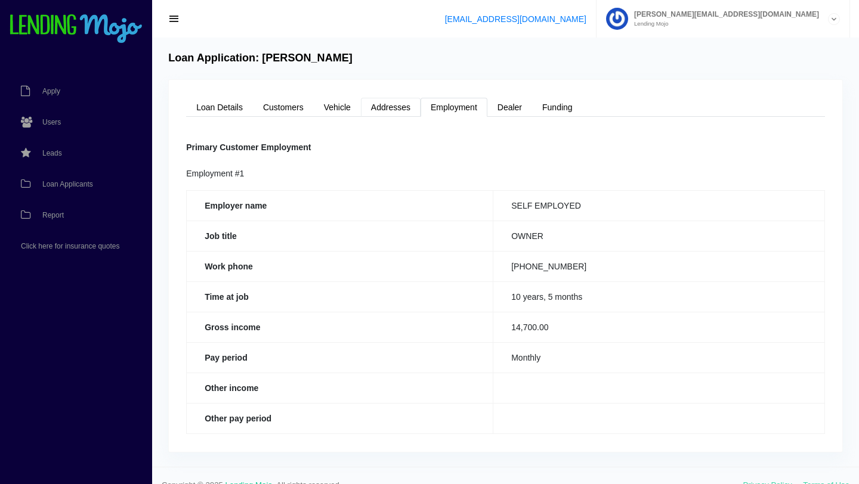
click at [388, 112] on link "Addresses" at bounding box center [391, 107] width 60 height 19
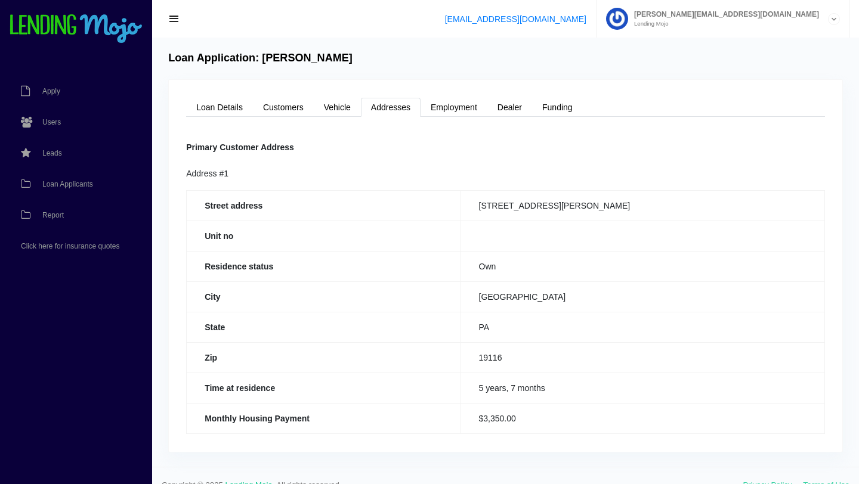
scroll to position [18, 0]
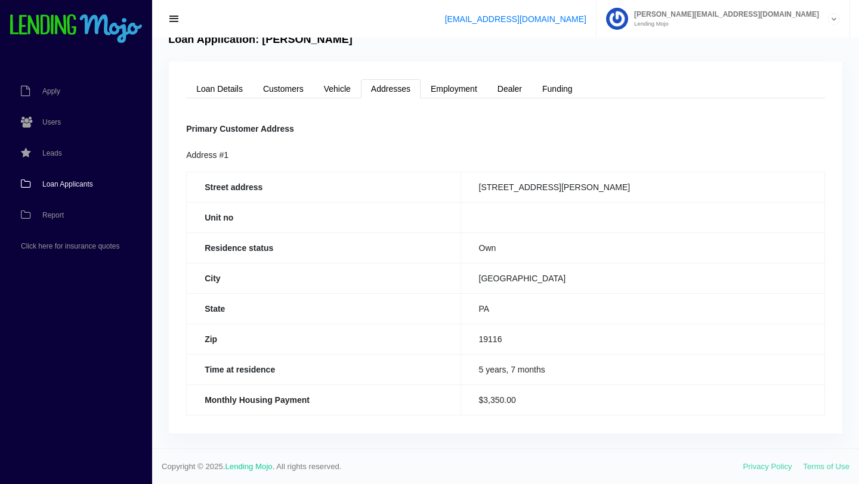
click at [74, 181] on span "Loan Applicants" at bounding box center [67, 184] width 51 height 7
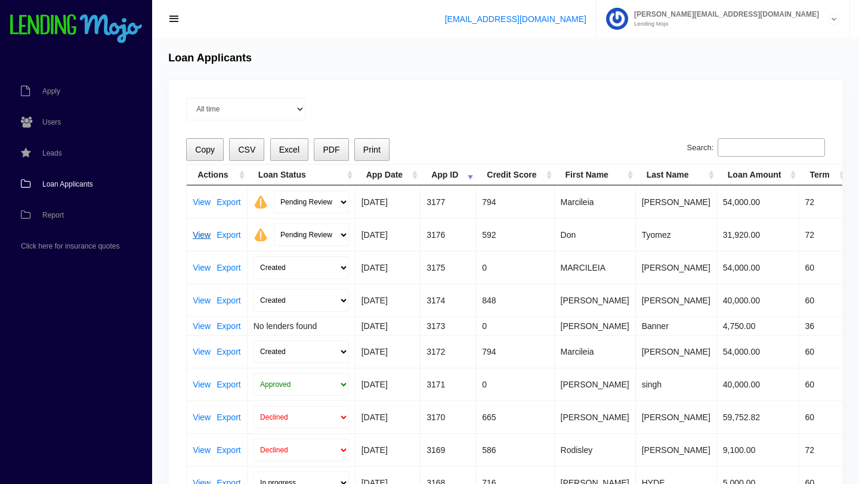
click at [200, 239] on link "View" at bounding box center [202, 235] width 18 height 8
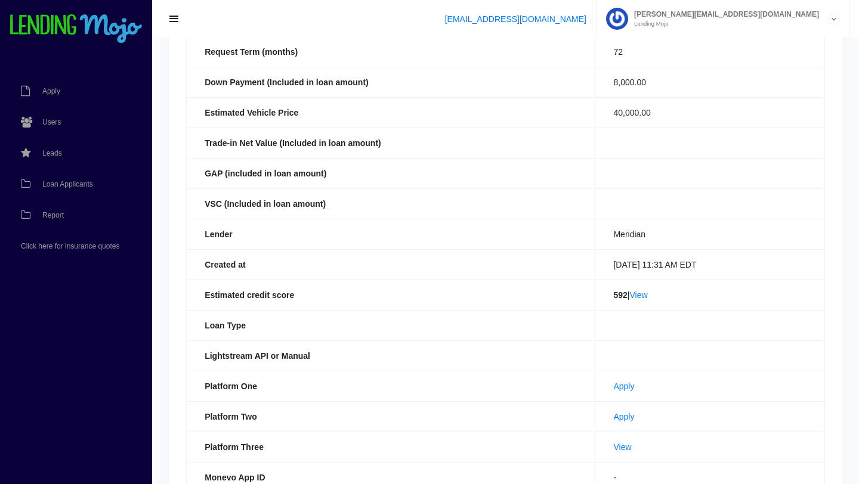
scroll to position [204, 0]
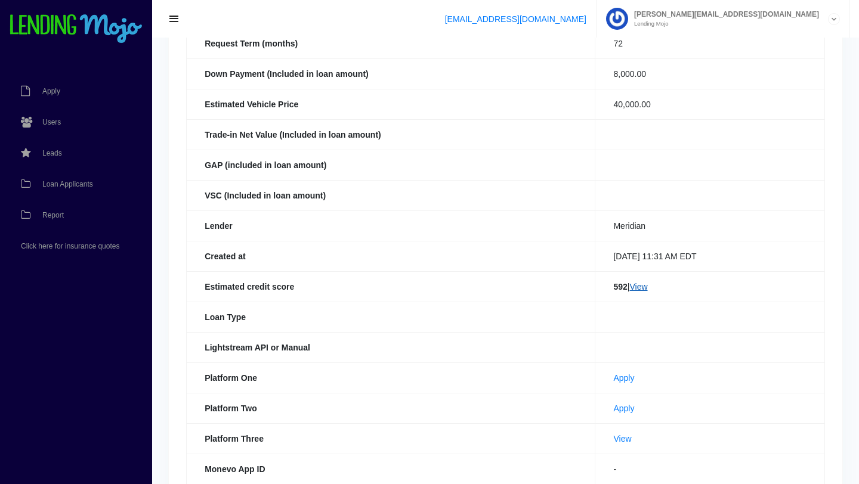
click at [633, 288] on link "View" at bounding box center [638, 287] width 18 height 10
click at [613, 443] on link "View" at bounding box center [622, 439] width 18 height 10
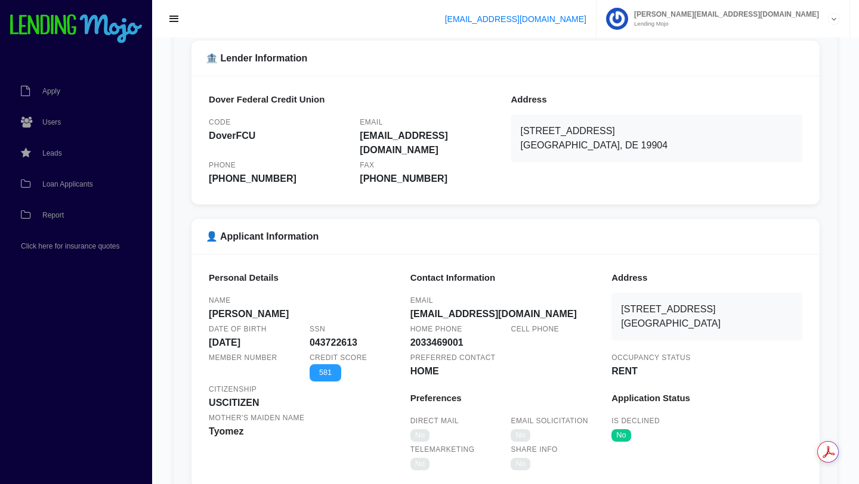
scroll to position [169, 0]
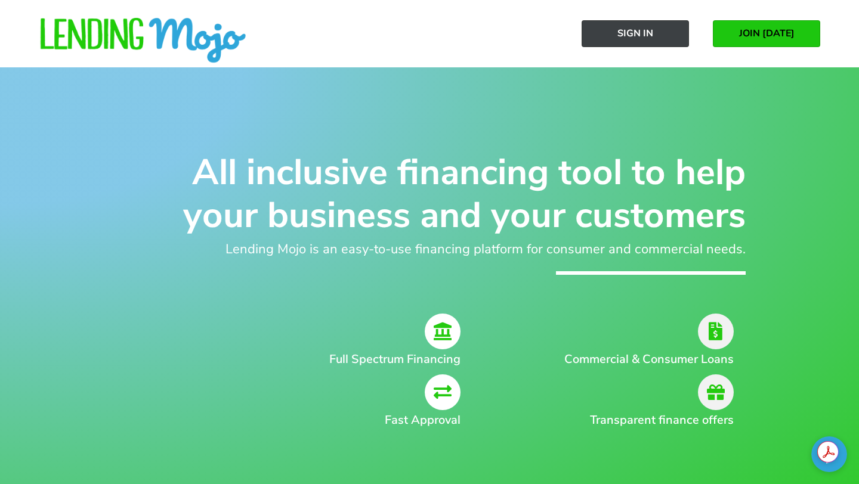
click at [644, 32] on span "Sign In" at bounding box center [635, 33] width 36 height 11
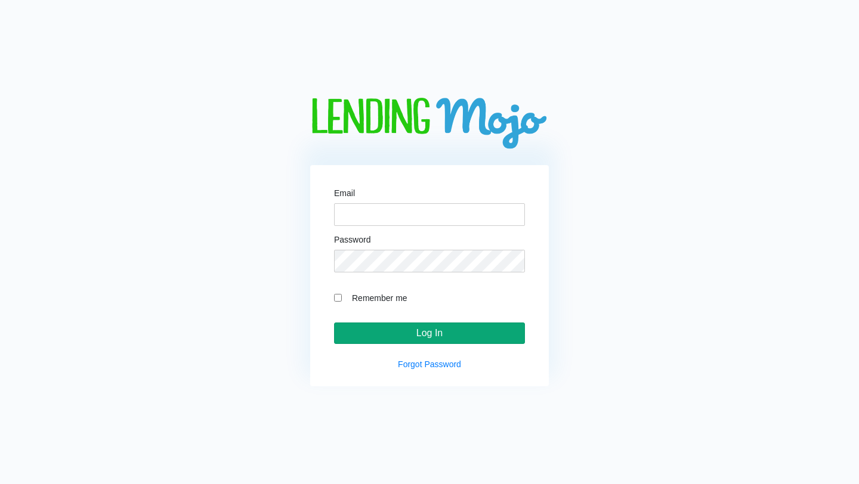
type input "[PERSON_NAME][EMAIL_ADDRESS][DOMAIN_NAME]"
click at [409, 333] on input "Log In" at bounding box center [429, 333] width 191 height 21
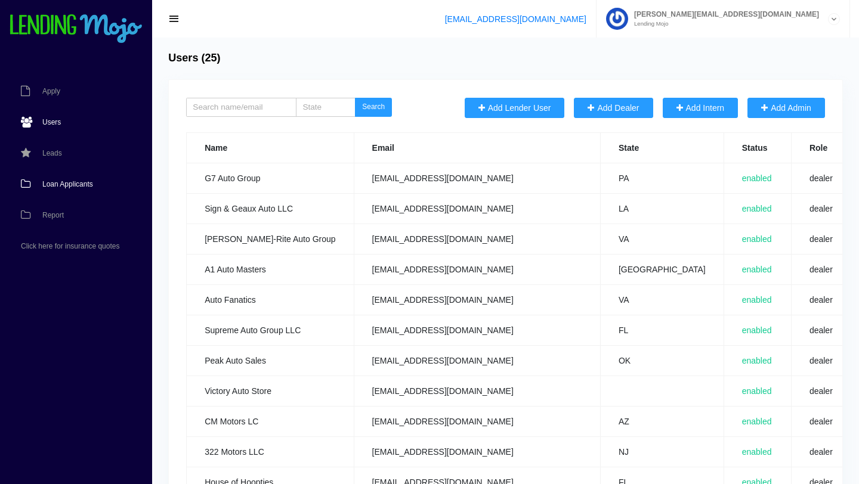
click at [57, 184] on span "Loan Applicants" at bounding box center [67, 184] width 51 height 7
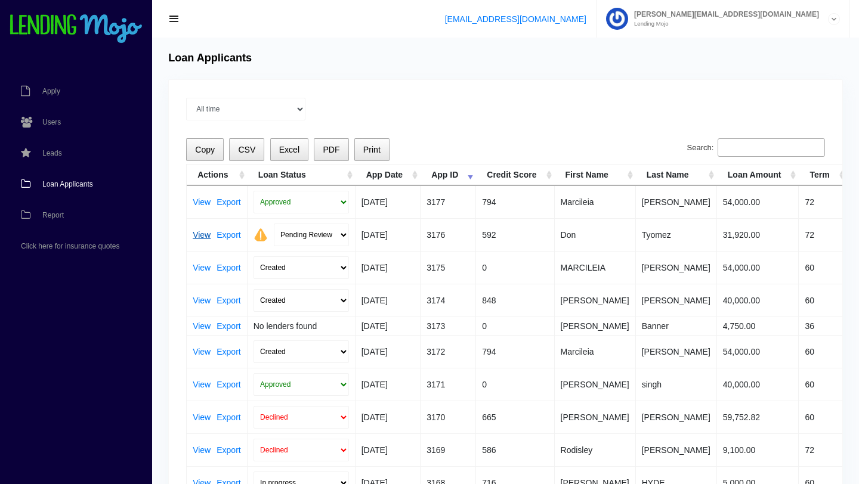
click at [201, 237] on link "View" at bounding box center [202, 235] width 18 height 8
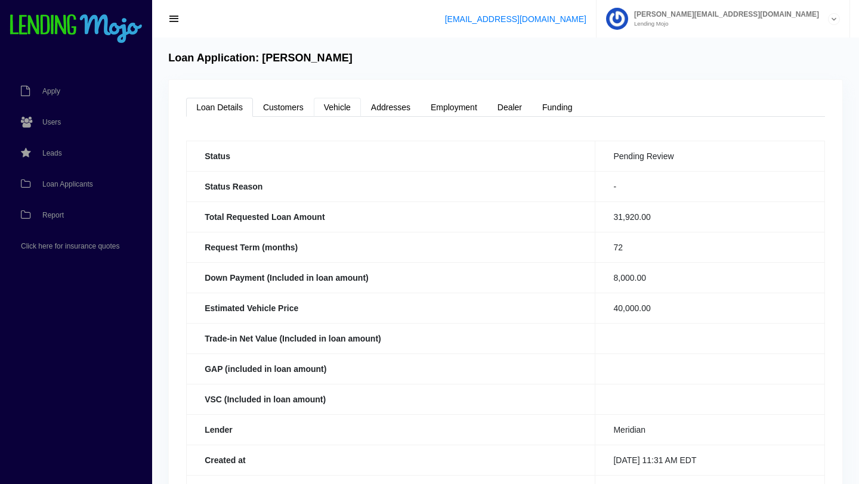
click at [339, 112] on link "Vehicle" at bounding box center [337, 107] width 47 height 19
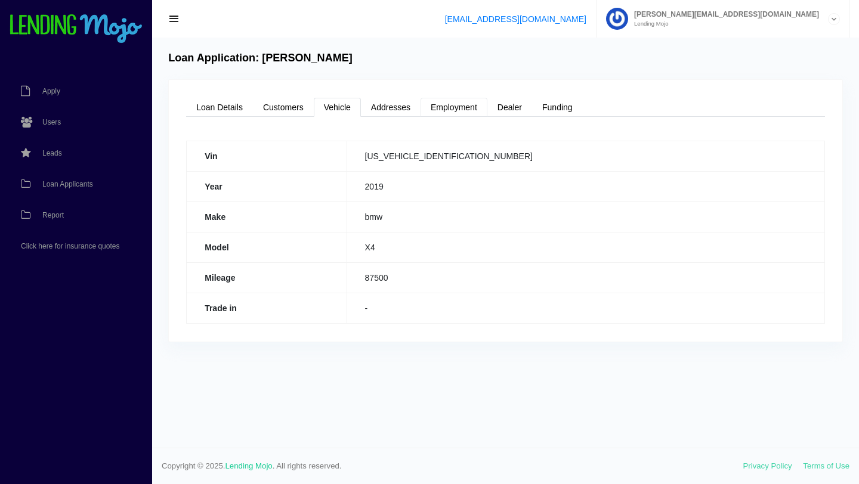
click at [461, 104] on link "Employment" at bounding box center [454, 107] width 67 height 19
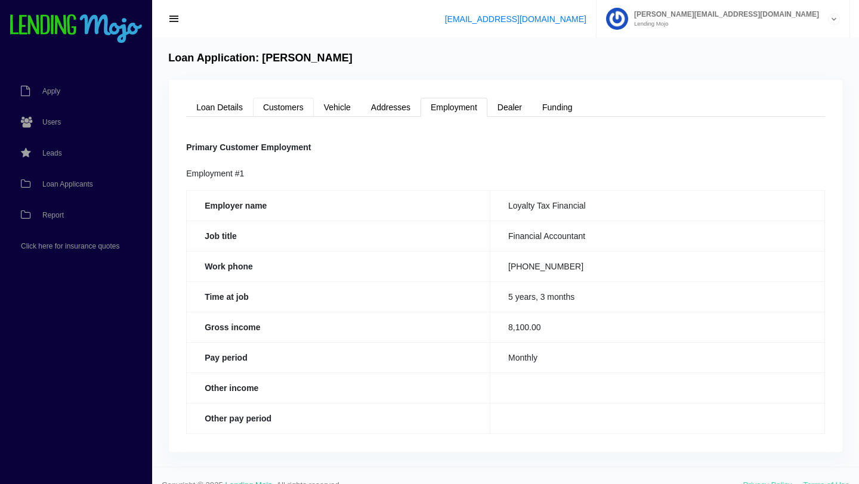
click at [282, 105] on link "Customers" at bounding box center [283, 107] width 61 height 19
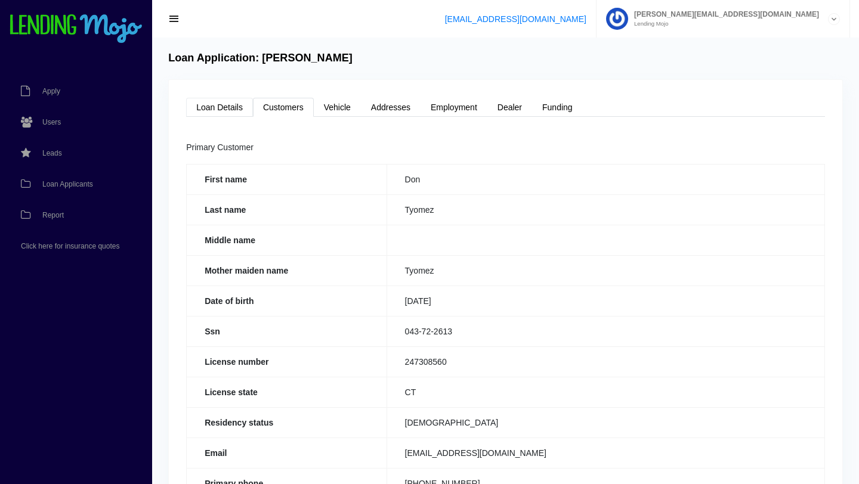
click at [227, 109] on link "Loan Details" at bounding box center [219, 107] width 67 height 19
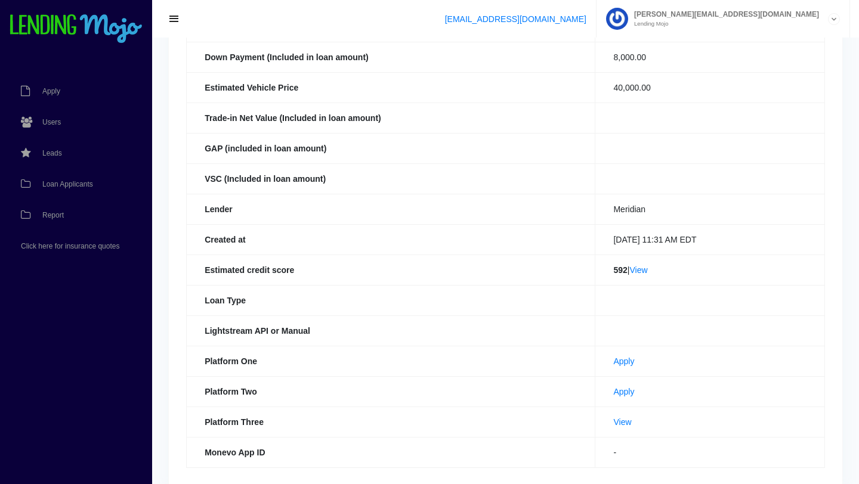
scroll to position [224, 0]
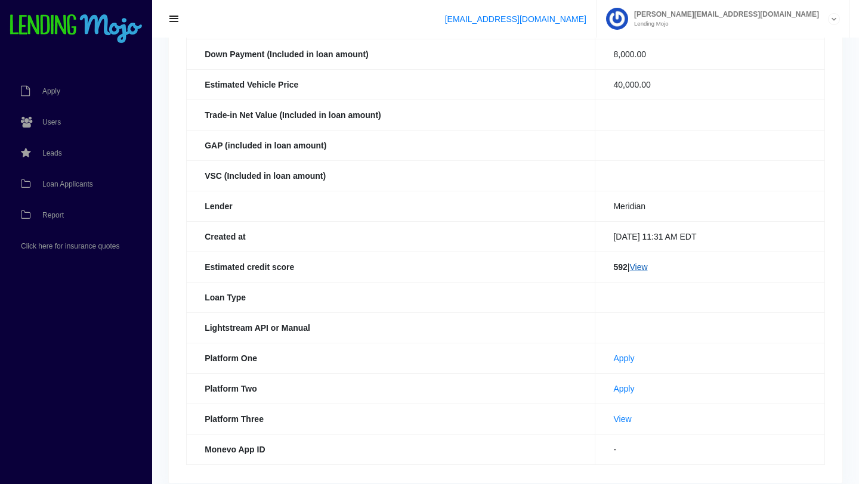
click at [636, 267] on link "View" at bounding box center [638, 267] width 18 height 10
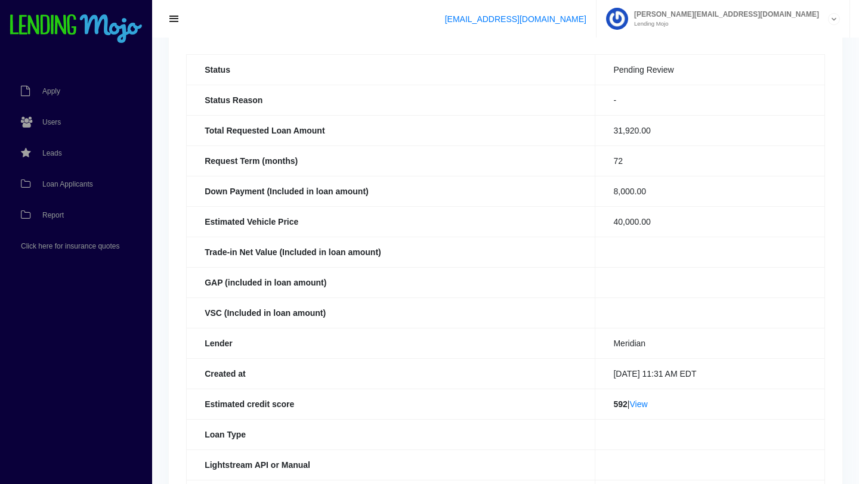
scroll to position [0, 0]
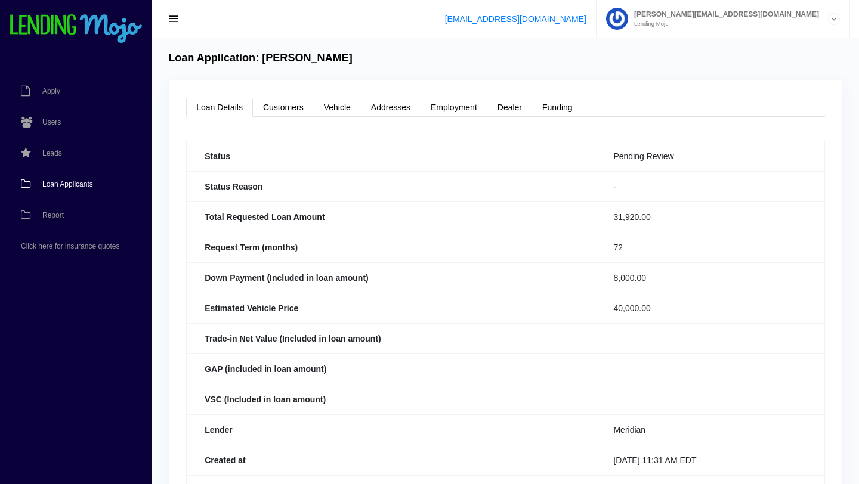
click at [81, 184] on span "Loan Applicants" at bounding box center [67, 184] width 51 height 7
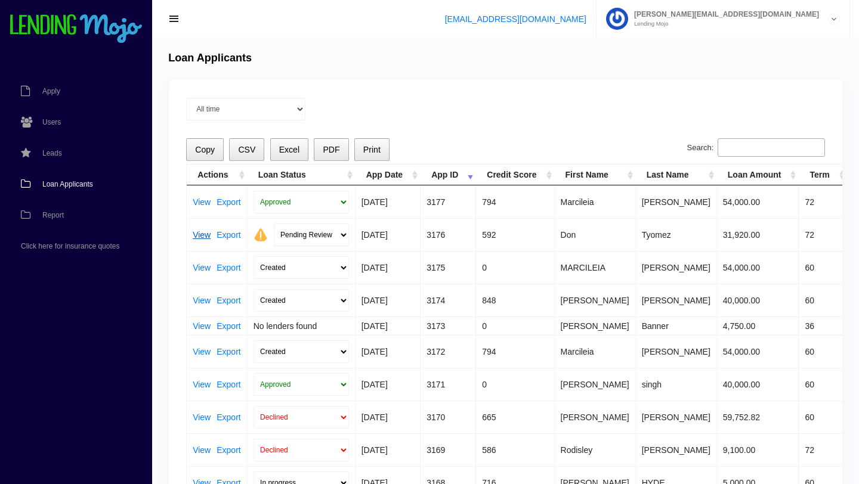
click at [205, 234] on link "View" at bounding box center [202, 235] width 18 height 8
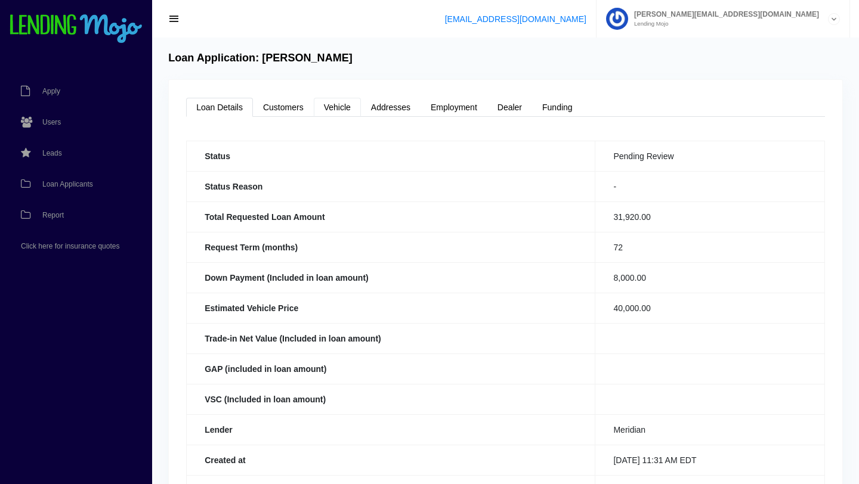
click at [335, 110] on link "Vehicle" at bounding box center [337, 107] width 47 height 19
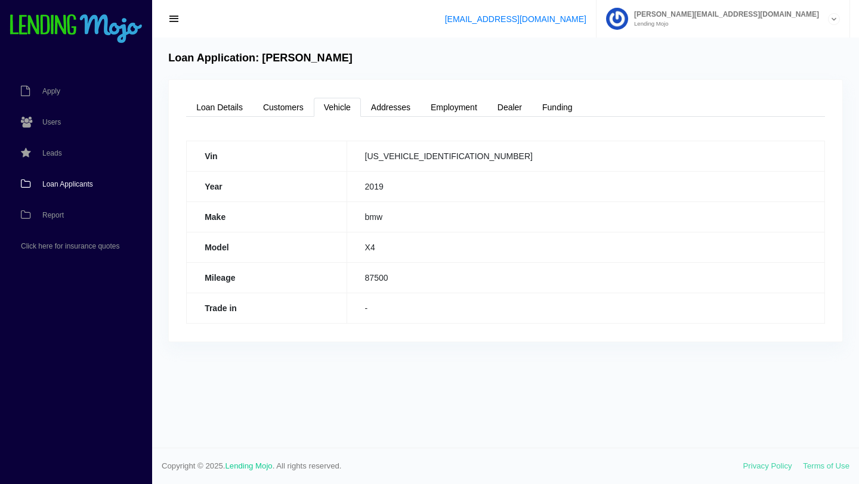
click at [63, 189] on link "Loan Applicants" at bounding box center [70, 184] width 140 height 31
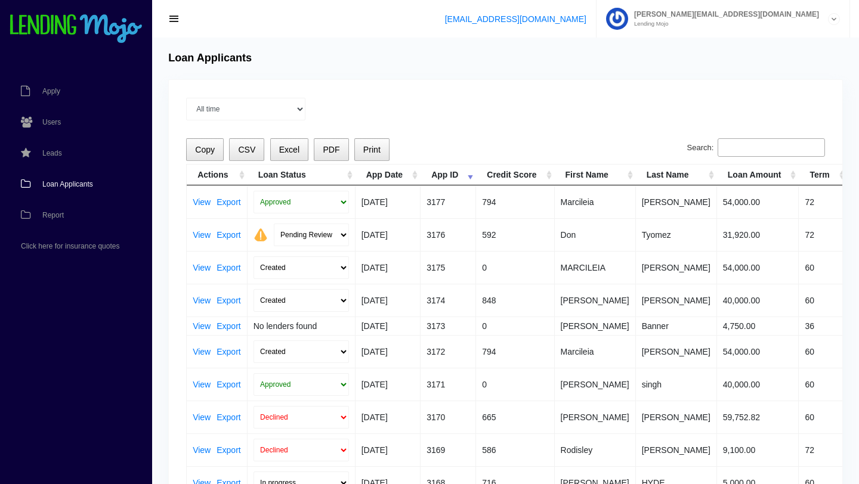
click at [81, 181] on span "Loan Applicants" at bounding box center [67, 184] width 51 height 7
